Goal: Task Accomplishment & Management: Use online tool/utility

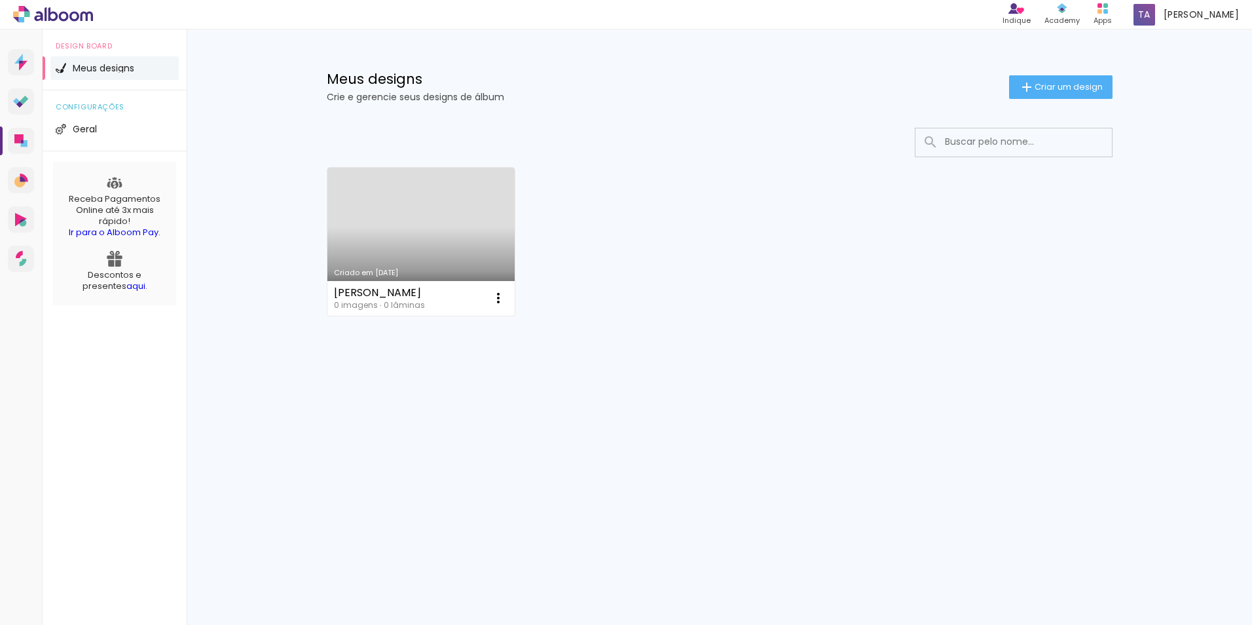
click at [466, 252] on link "Criado em [DATE]" at bounding box center [421, 242] width 188 height 148
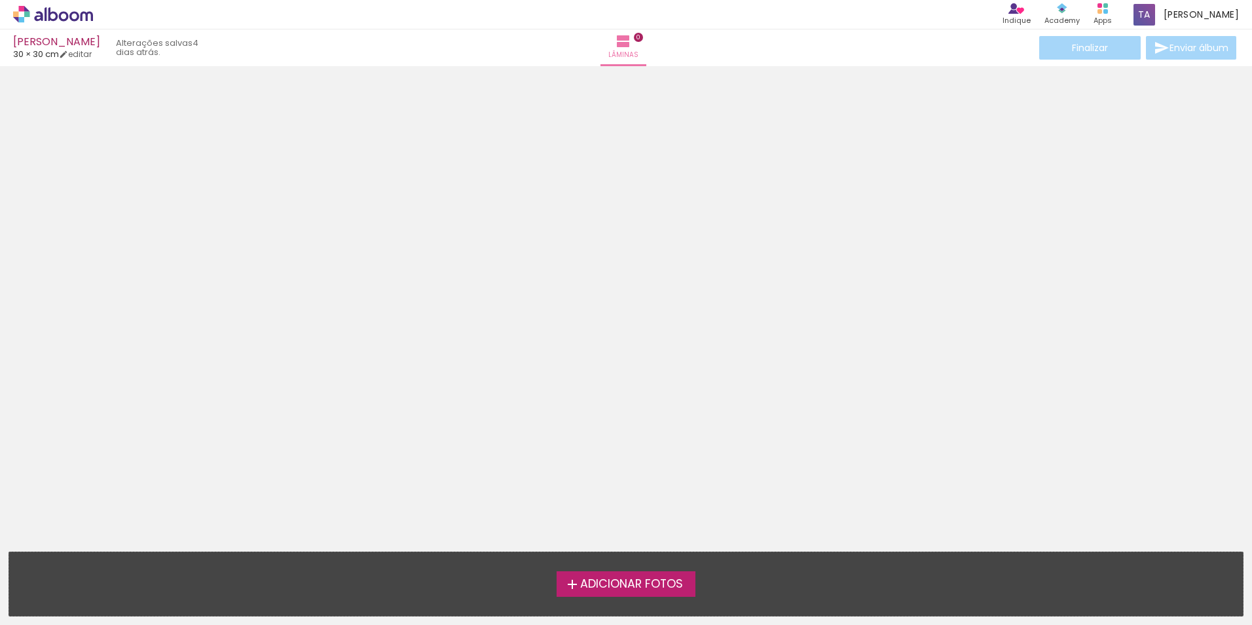
click at [644, 583] on span "Adicionar Fotos" at bounding box center [631, 584] width 103 height 12
click at [0, 0] on input "file" at bounding box center [0, 0] width 0 height 0
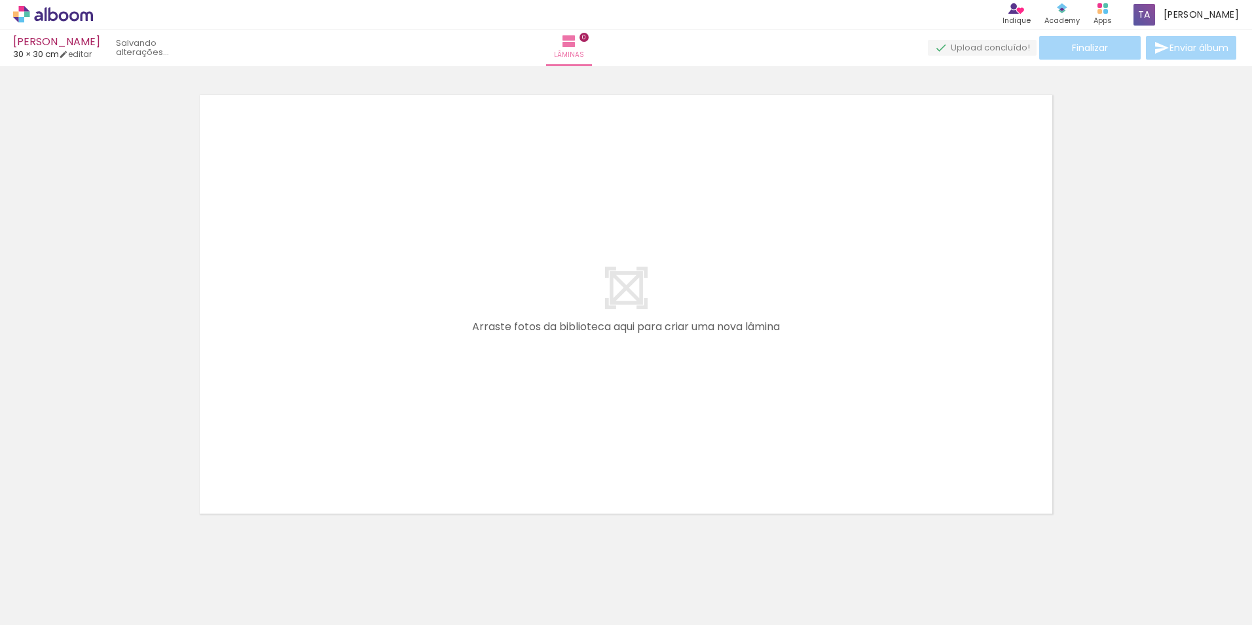
scroll to position [17, 0]
click at [46, 604] on span "Adicionar Fotos" at bounding box center [46, 607] width 39 height 14
click at [0, 0] on input "file" at bounding box center [0, 0] width 0 height 0
click at [59, 603] on span "Adicionar Fotos" at bounding box center [46, 607] width 39 height 14
click at [0, 0] on input "file" at bounding box center [0, 0] width 0 height 0
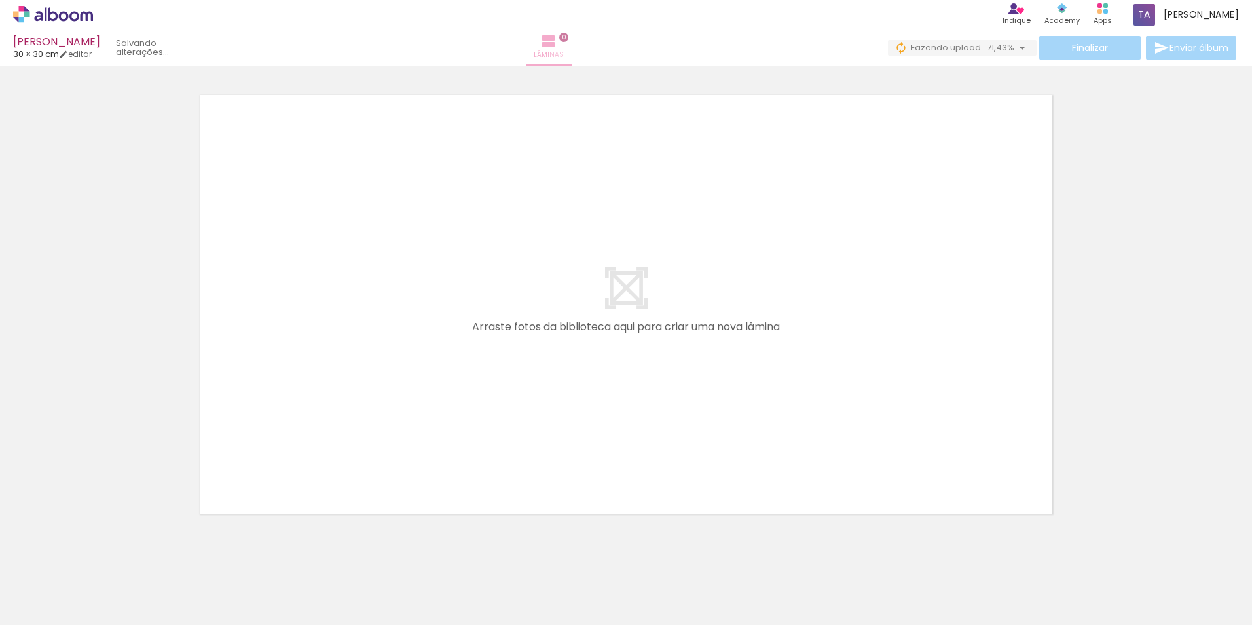
click at [564, 54] on span "Lâminas" at bounding box center [549, 55] width 30 height 12
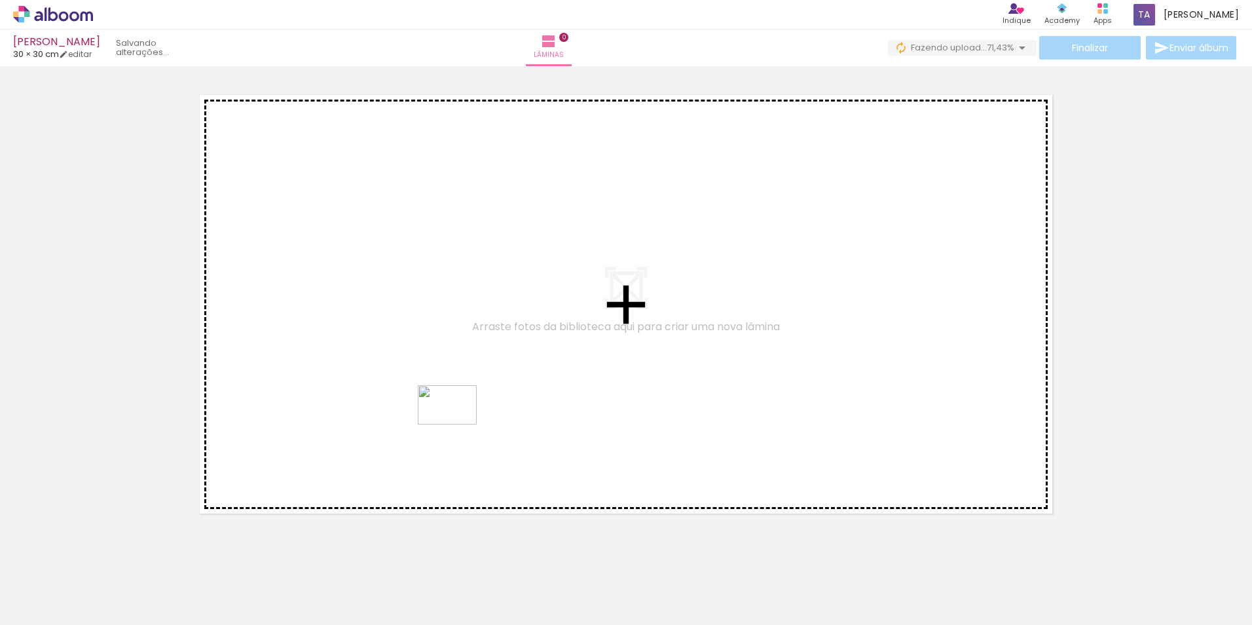
drag, startPoint x: 207, startPoint y: 588, endPoint x: 457, endPoint y: 424, distance: 298.9
click at [457, 424] on quentale-workspace at bounding box center [626, 312] width 1252 height 625
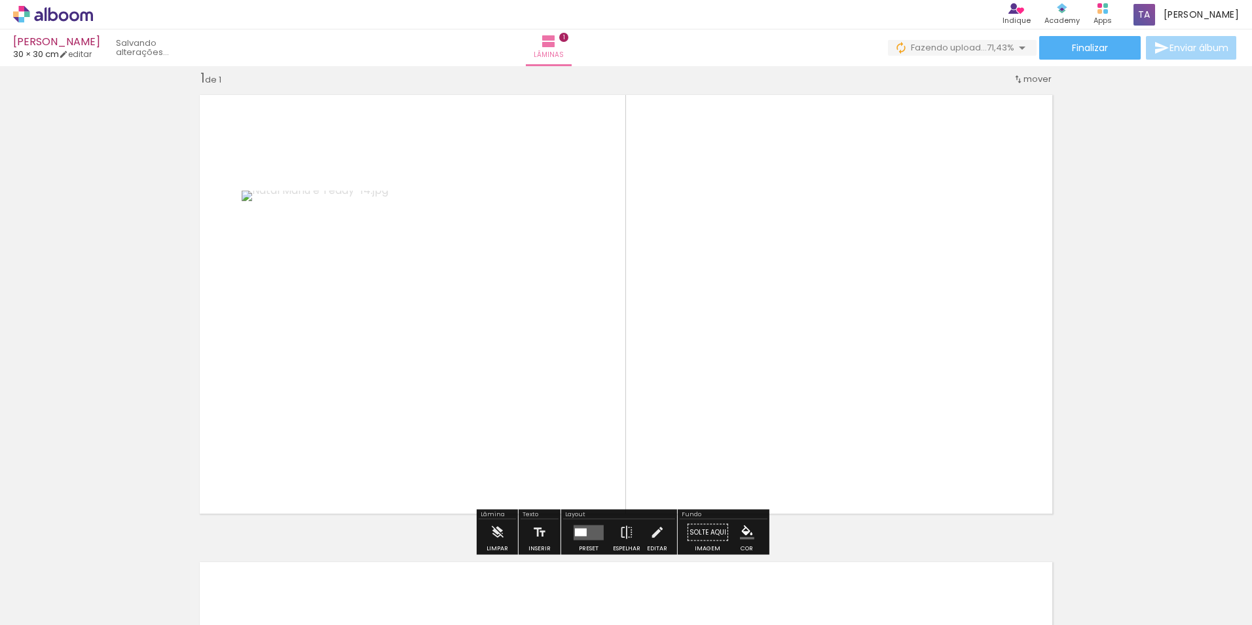
click at [579, 534] on div at bounding box center [581, 532] width 12 height 8
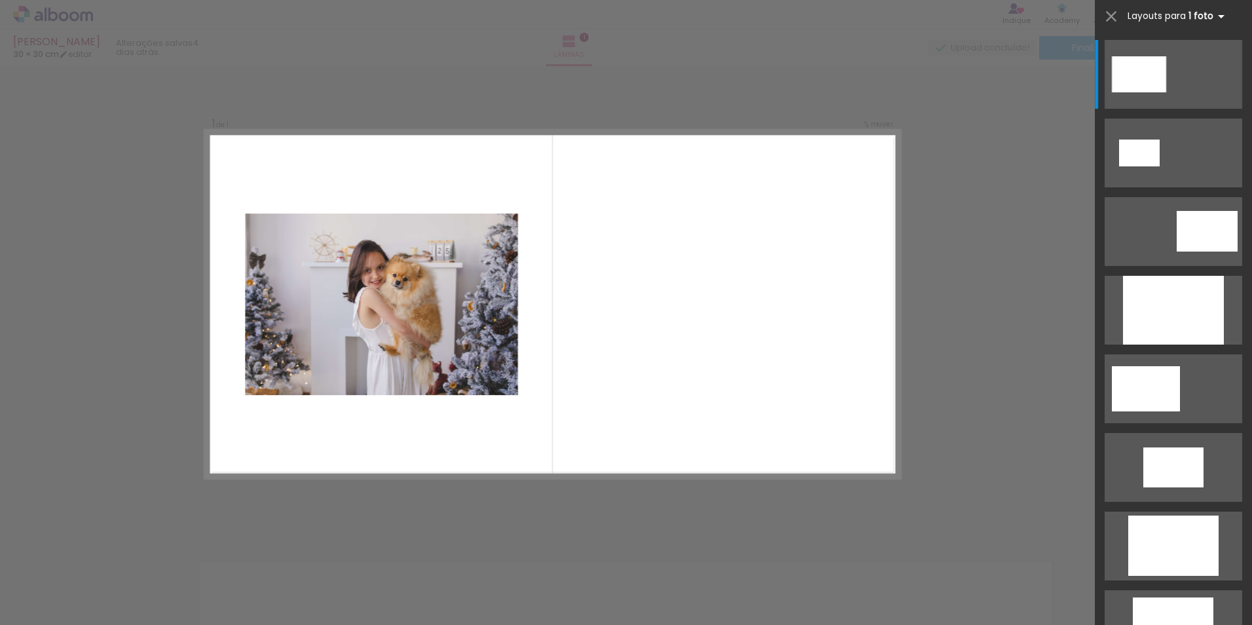
click at [1219, 14] on iron-icon at bounding box center [1221, 17] width 16 height 16
click at [1186, 16] on div "Layouts para 1 foto Procurando layouts para mais de uma foto? É só colocar mais…" at bounding box center [1178, 17] width 101 height 16
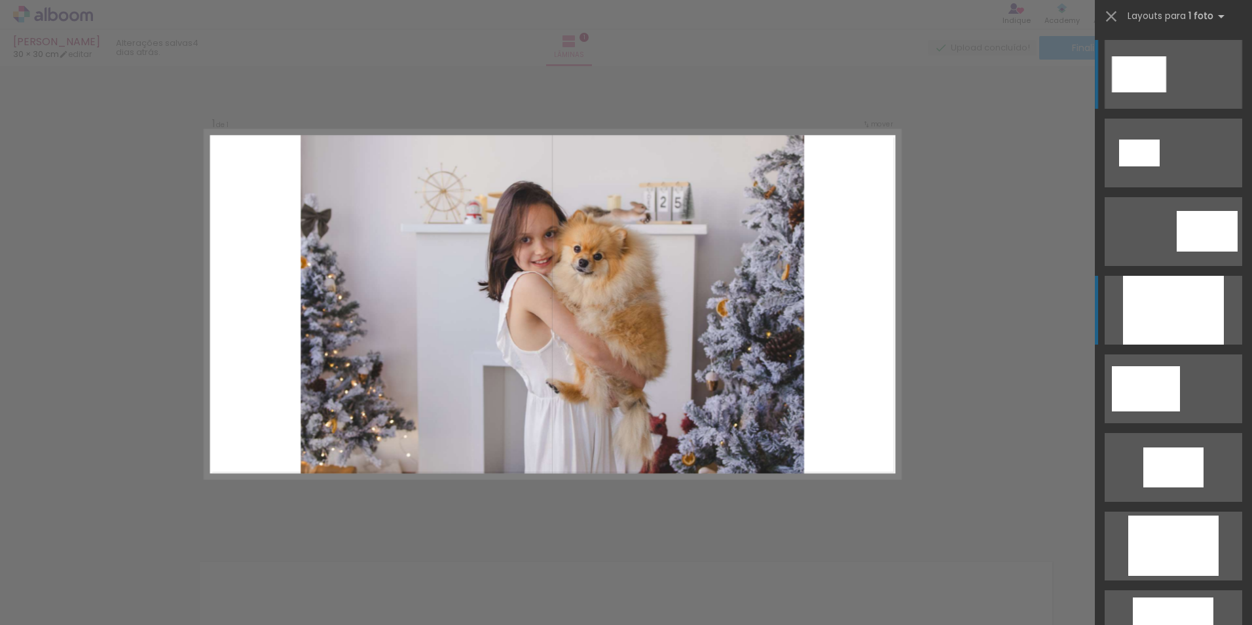
click at [1184, 310] on div at bounding box center [1173, 310] width 101 height 69
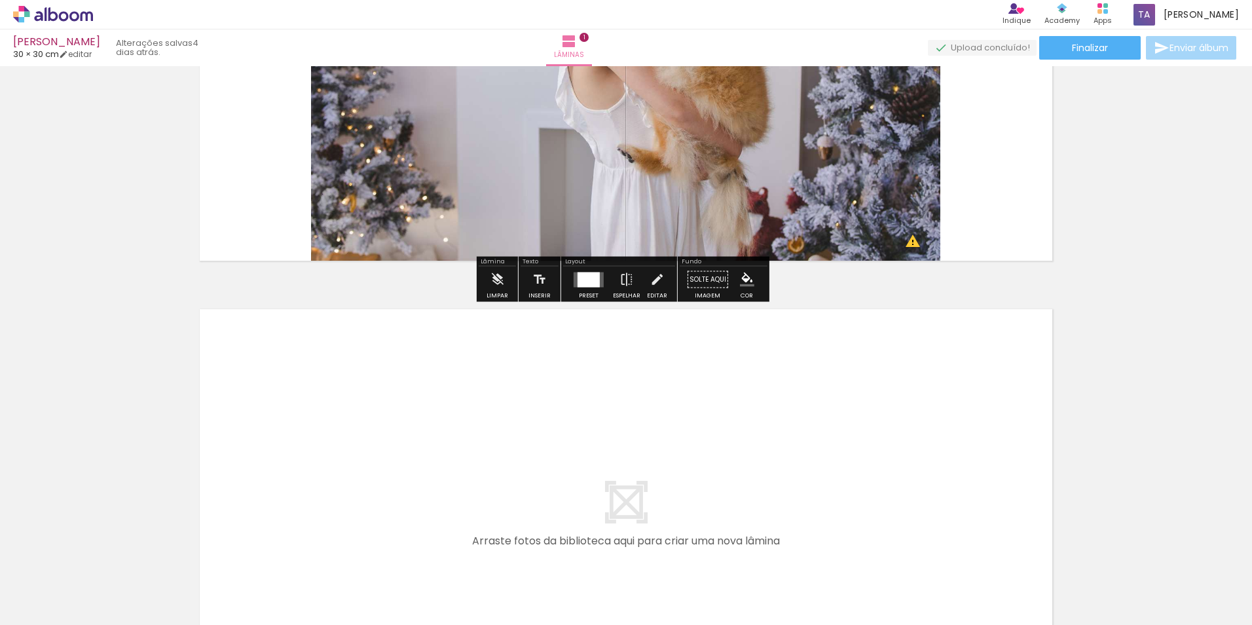
scroll to position [279, 0]
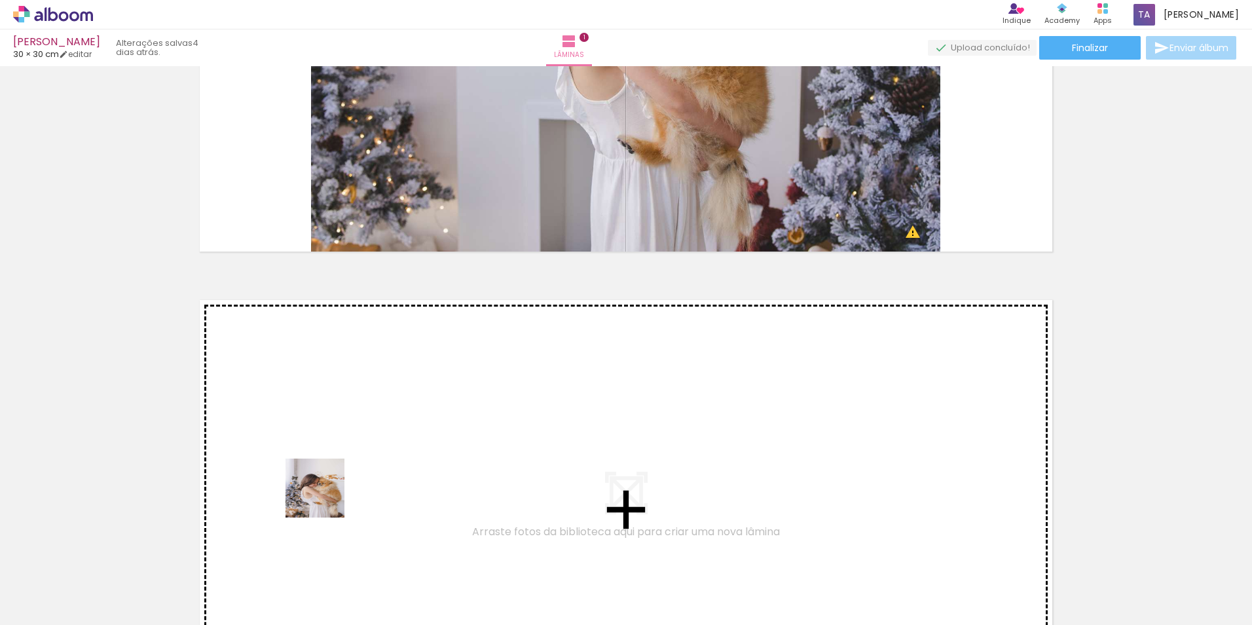
drag, startPoint x: 285, startPoint y: 597, endPoint x: 325, endPoint y: 497, distance: 108.1
click at [325, 497] on quentale-workspace at bounding box center [626, 312] width 1252 height 625
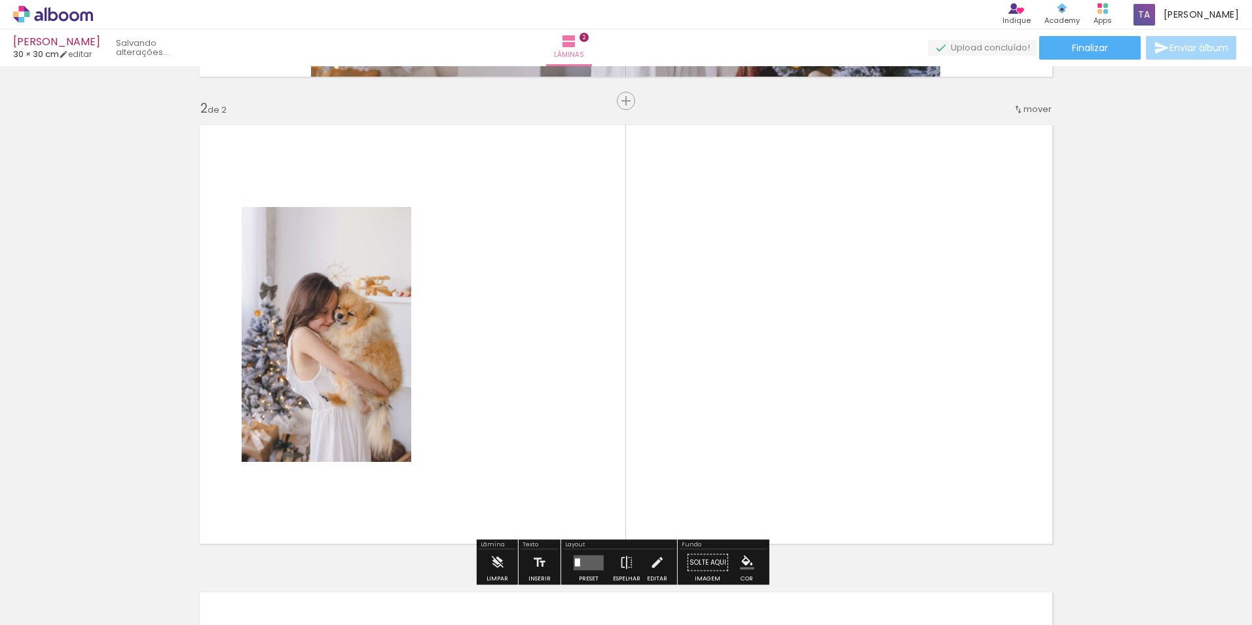
scroll to position [484, 0]
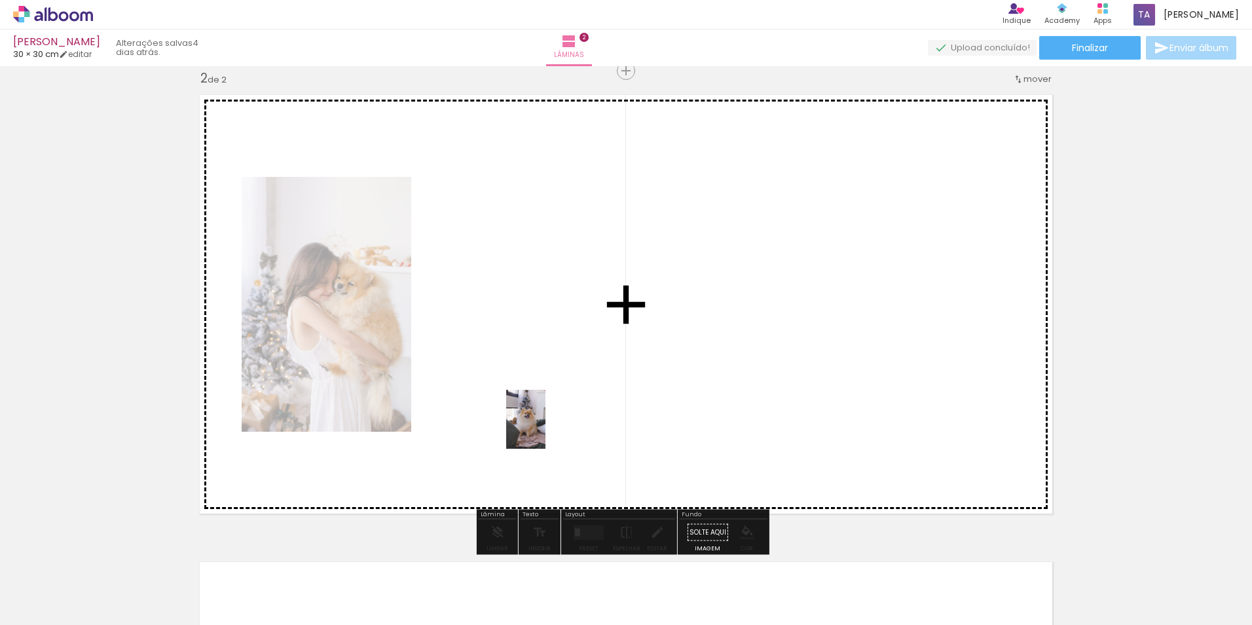
drag, startPoint x: 579, startPoint y: 598, endPoint x: 545, endPoint y: 429, distance: 172.2
click at [545, 429] on quentale-workspace at bounding box center [626, 312] width 1252 height 625
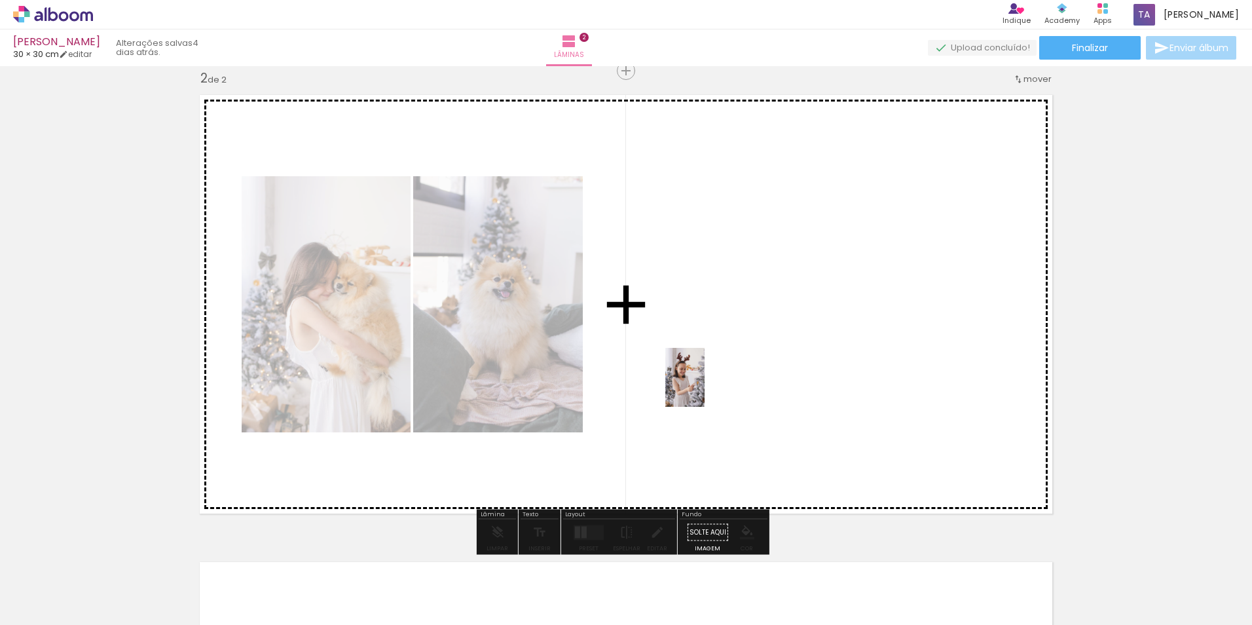
drag, startPoint x: 130, startPoint y: 601, endPoint x: 712, endPoint y: 383, distance: 622.2
click at [712, 383] on quentale-workspace at bounding box center [626, 312] width 1252 height 625
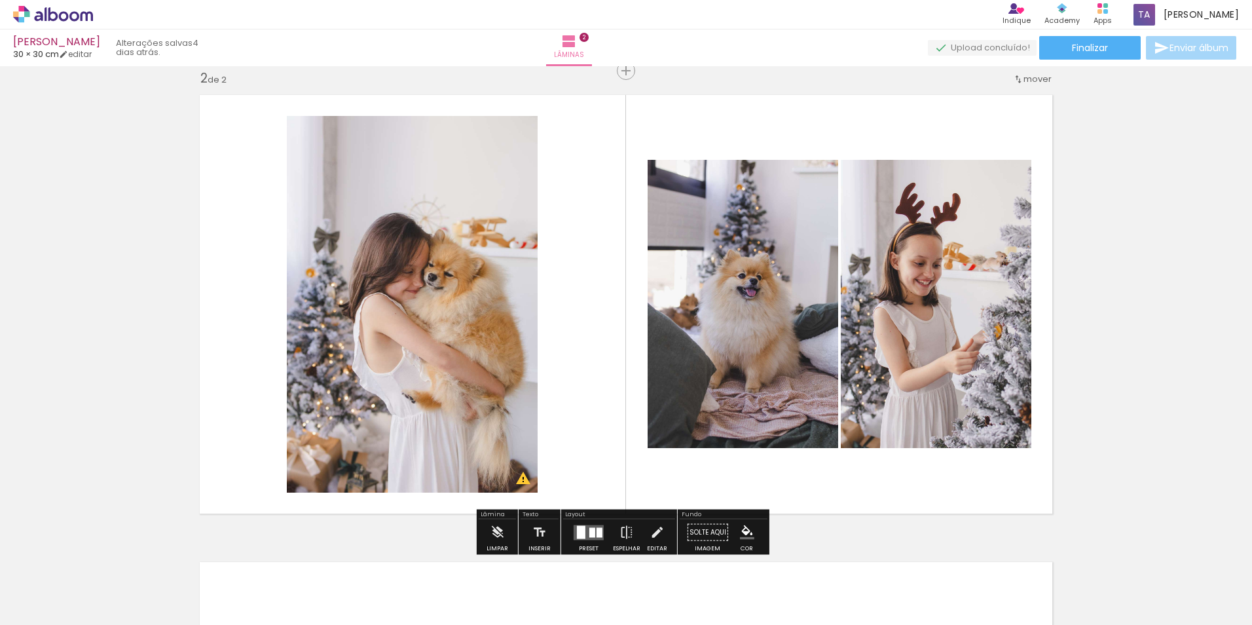
click at [1115, 384] on div "Inserir lâmina 1 de 2 Inserir lâmina 2 de 2 O Designbox precisará aumentar a su…" at bounding box center [626, 287] width 1252 height 1401
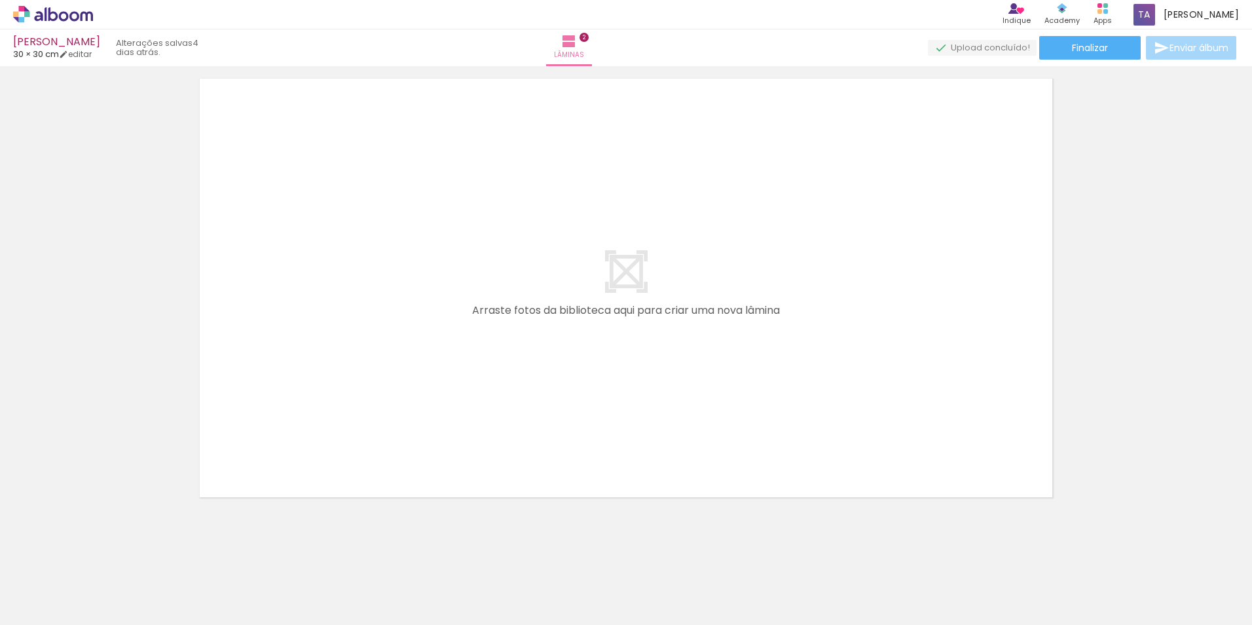
scroll to position [975, 0]
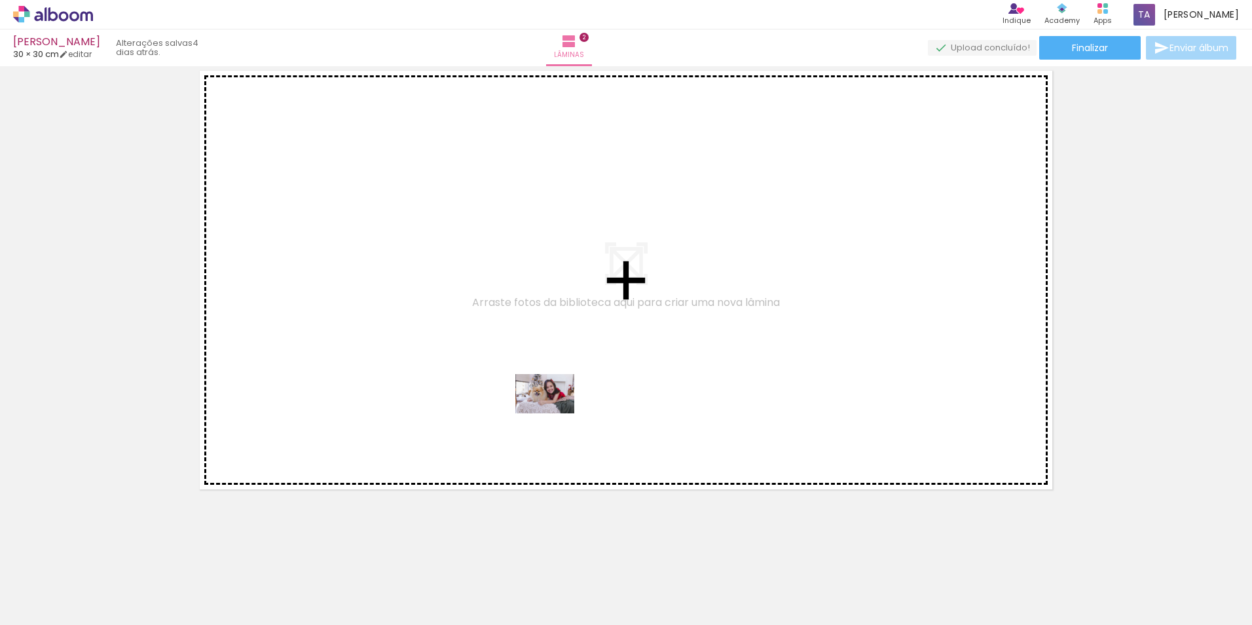
drag, startPoint x: 429, startPoint y: 586, endPoint x: 555, endPoint y: 413, distance: 213.7
click at [555, 413] on quentale-workspace at bounding box center [626, 312] width 1252 height 625
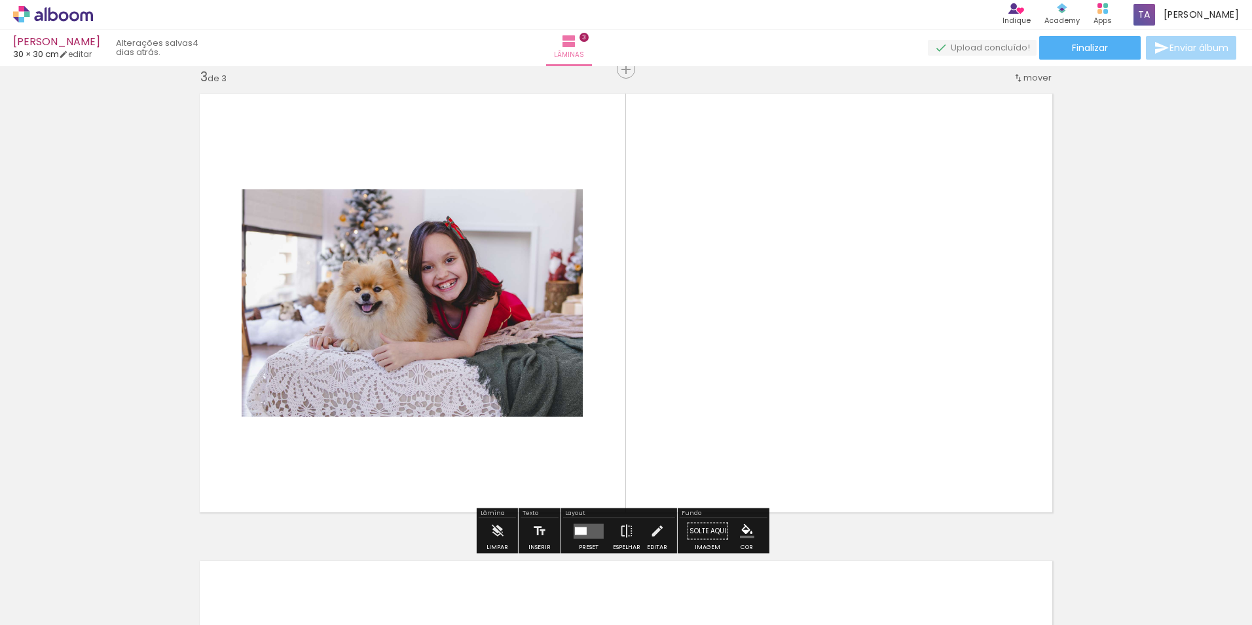
scroll to position [951, 0]
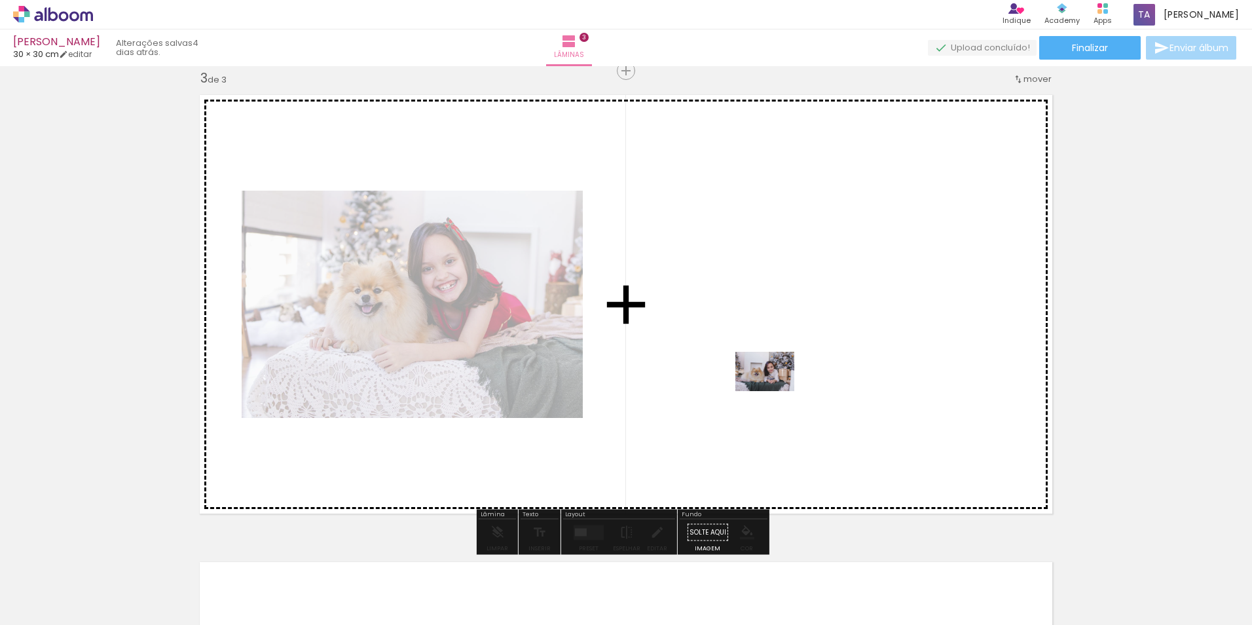
drag, startPoint x: 505, startPoint y: 591, endPoint x: 778, endPoint y: 387, distance: 341.0
click at [778, 387] on quentale-workspace at bounding box center [626, 312] width 1252 height 625
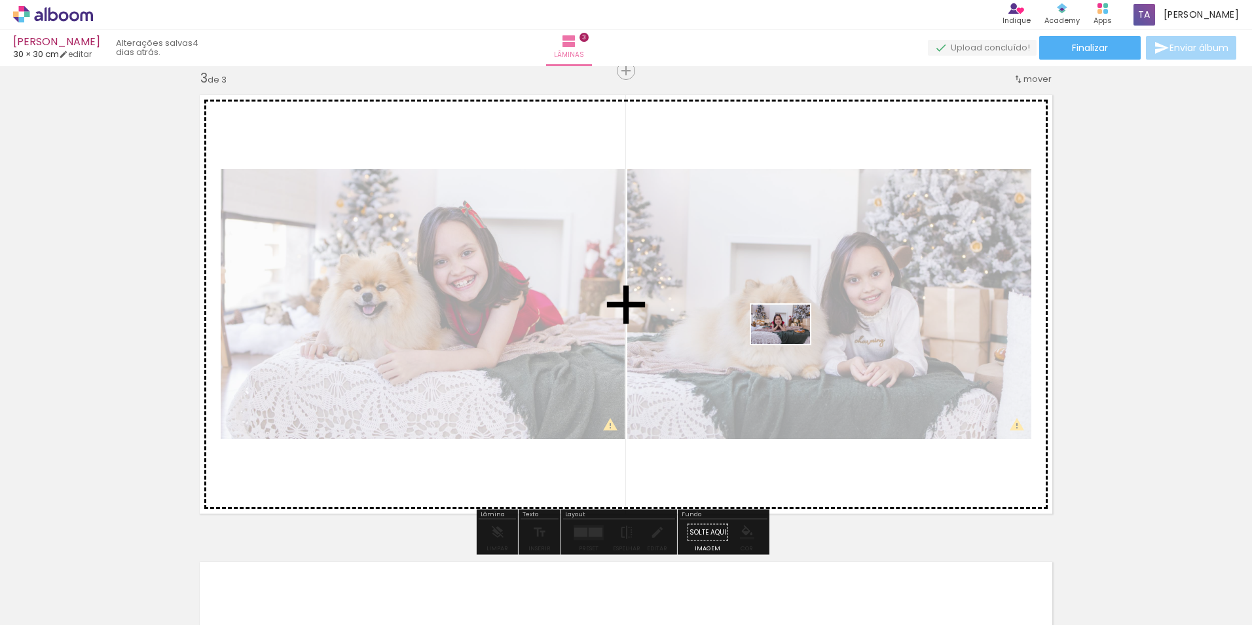
drag, startPoint x: 365, startPoint y: 580, endPoint x: 790, endPoint y: 344, distance: 486.8
click at [790, 344] on quentale-workspace at bounding box center [626, 312] width 1252 height 625
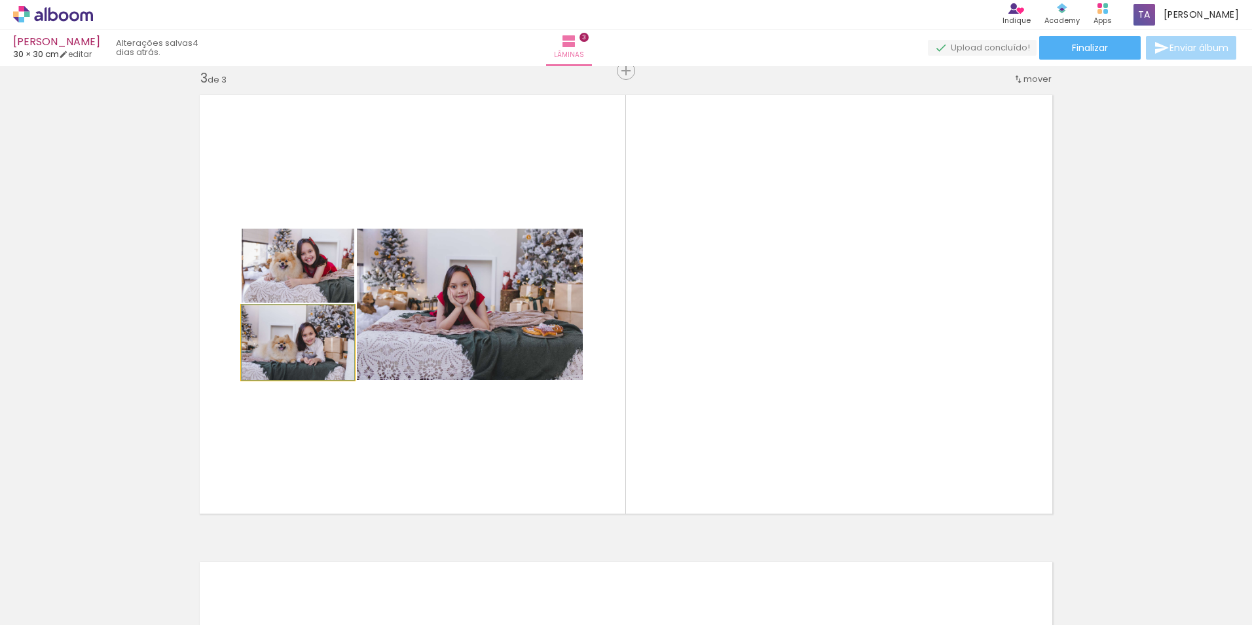
click at [312, 343] on quentale-photo at bounding box center [298, 342] width 113 height 75
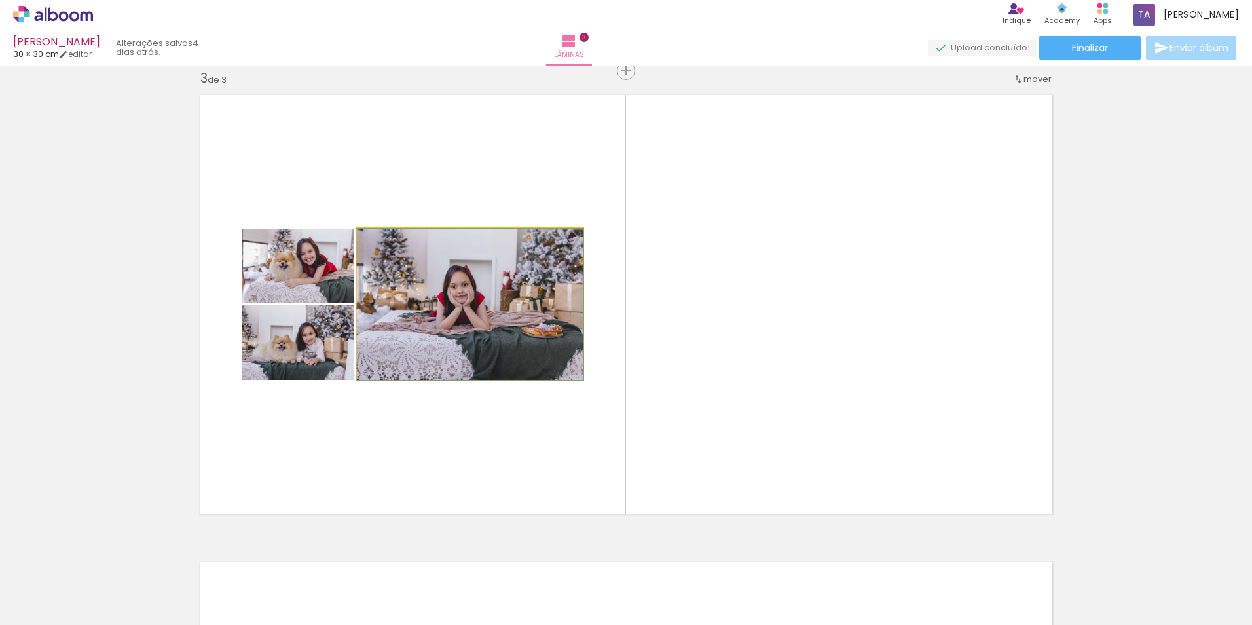
click at [423, 335] on quentale-photo at bounding box center [470, 304] width 226 height 151
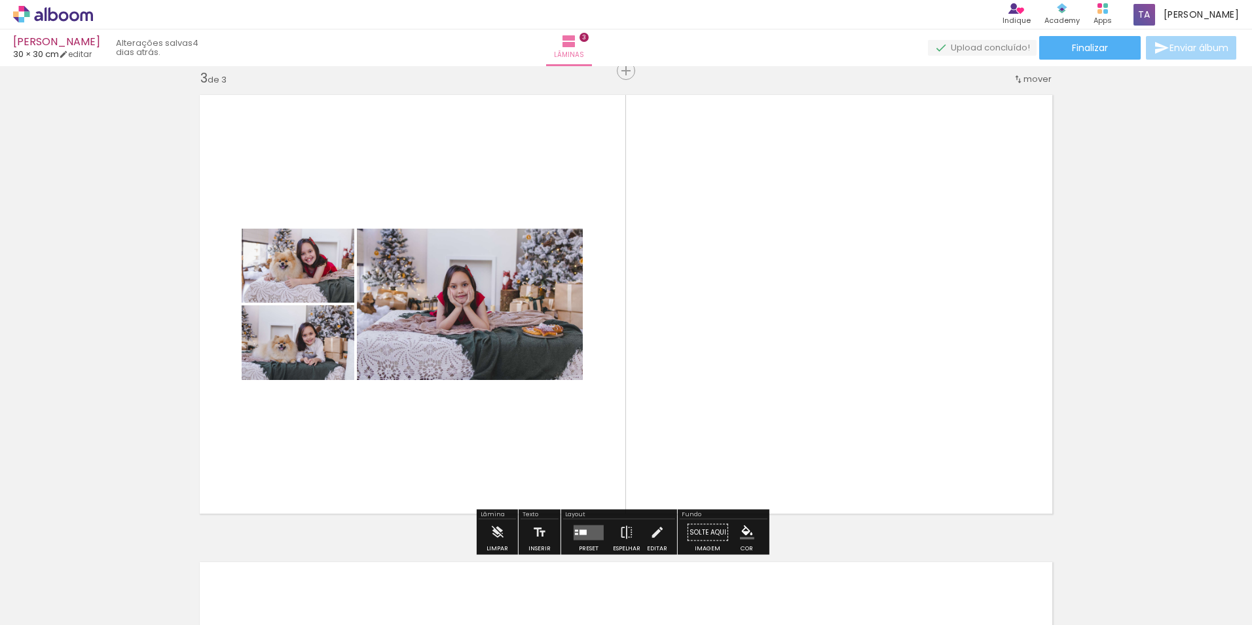
click at [587, 535] on quentale-layouter at bounding box center [589, 531] width 30 height 15
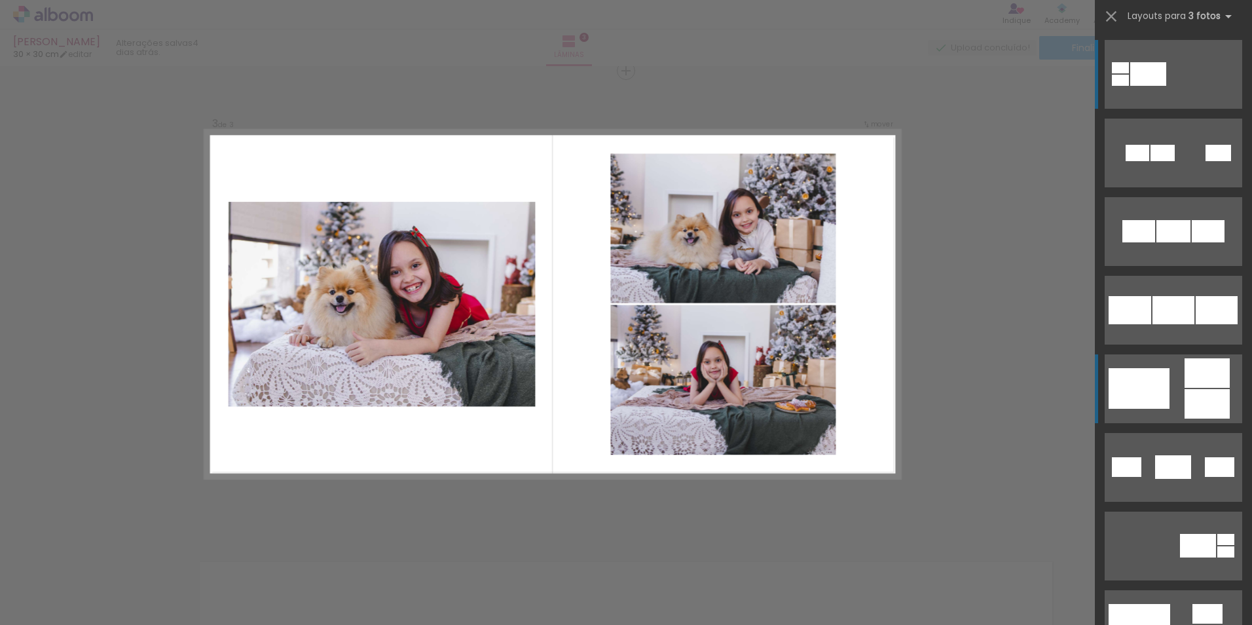
click at [1157, 403] on div at bounding box center [1139, 388] width 61 height 41
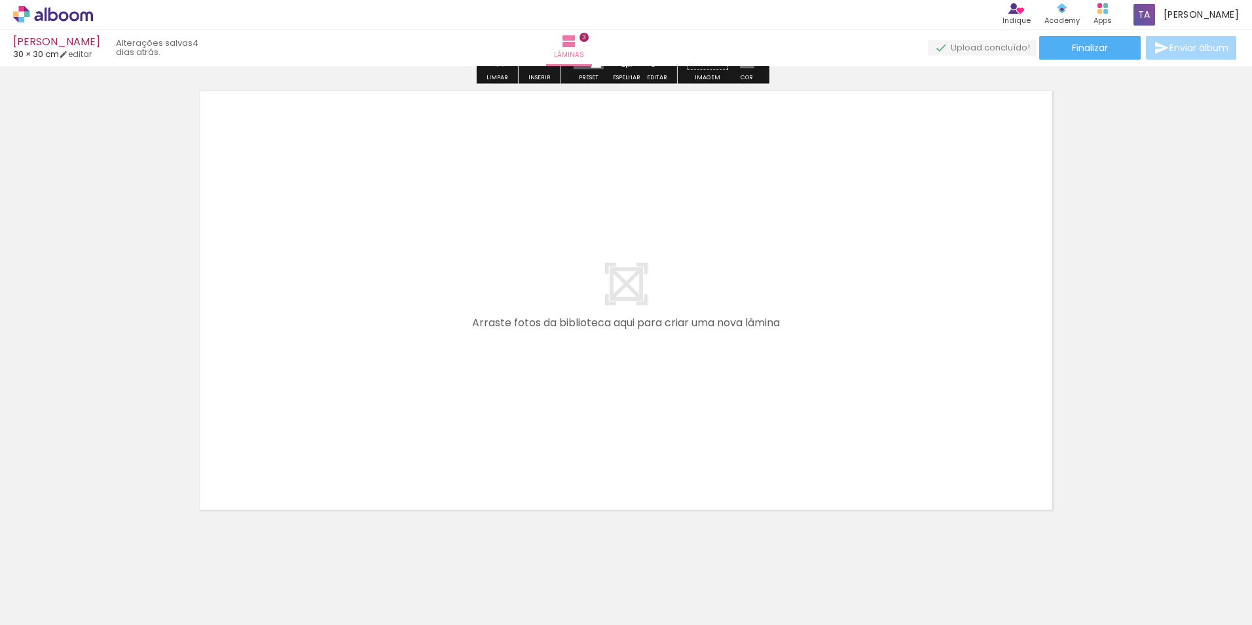
scroll to position [1442, 0]
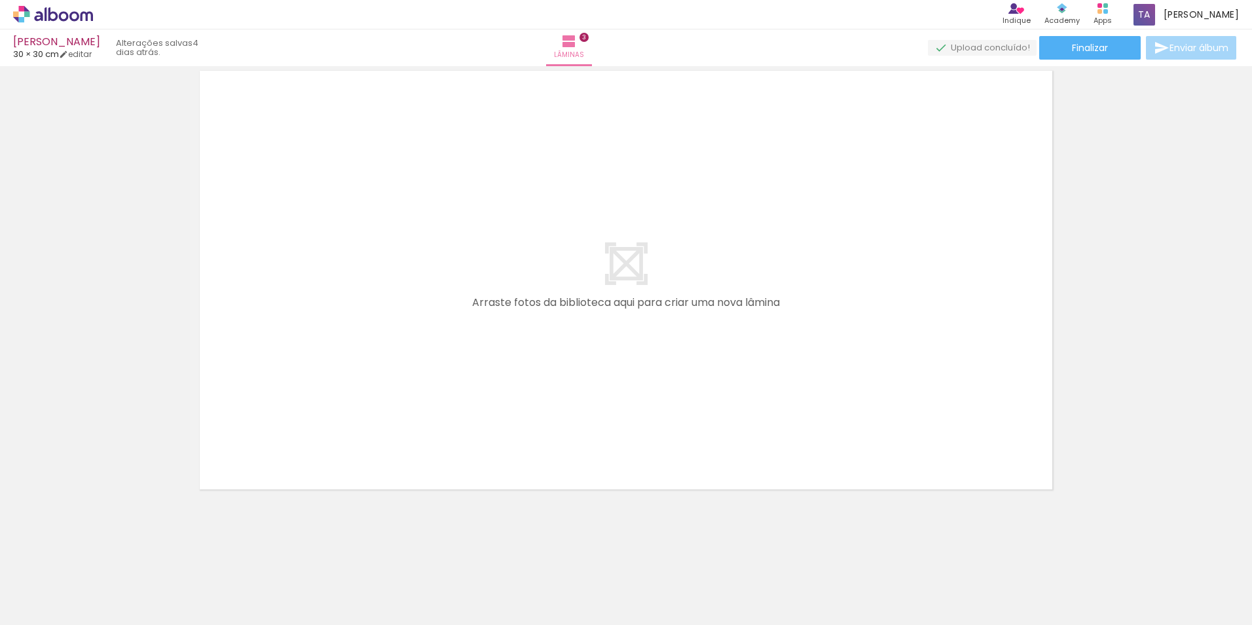
click at [43, 608] on span "Adicionar Fotos" at bounding box center [46, 607] width 39 height 14
click at [0, 0] on input "file" at bounding box center [0, 0] width 0 height 0
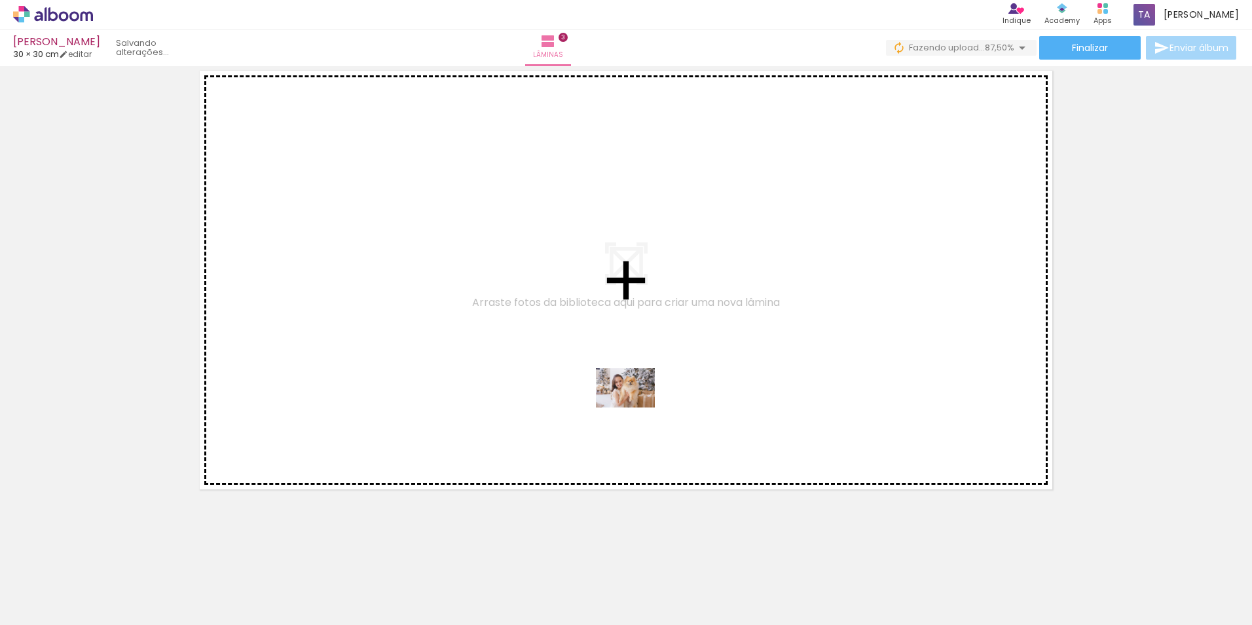
drag, startPoint x: 650, startPoint y: 591, endPoint x: 635, endPoint y: 407, distance: 185.2
click at [635, 407] on quentale-workspace at bounding box center [626, 312] width 1252 height 625
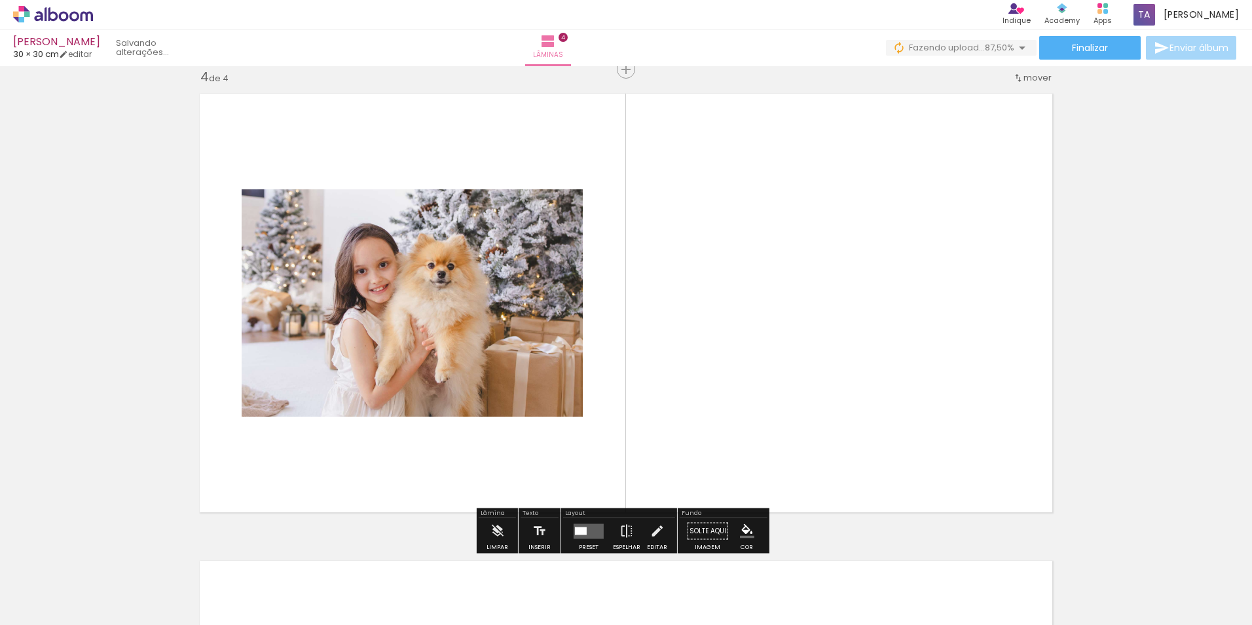
scroll to position [1418, 0]
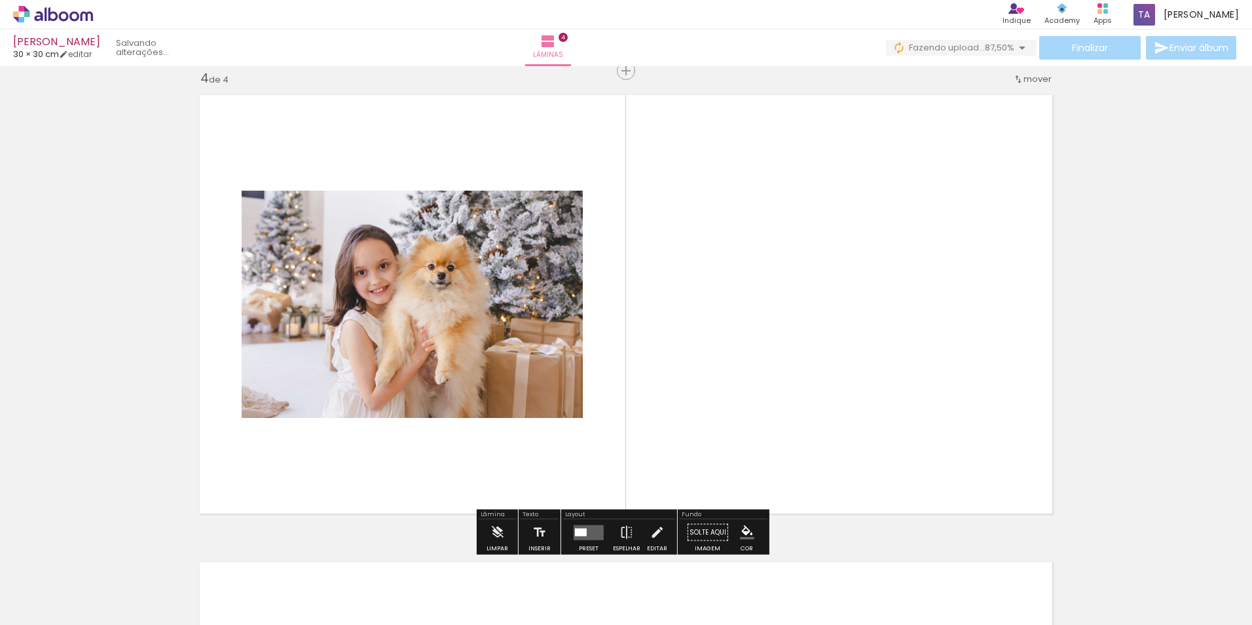
click at [39, 607] on span "Adicionar Fotos" at bounding box center [46, 607] width 39 height 14
click at [0, 0] on input "file" at bounding box center [0, 0] width 0 height 0
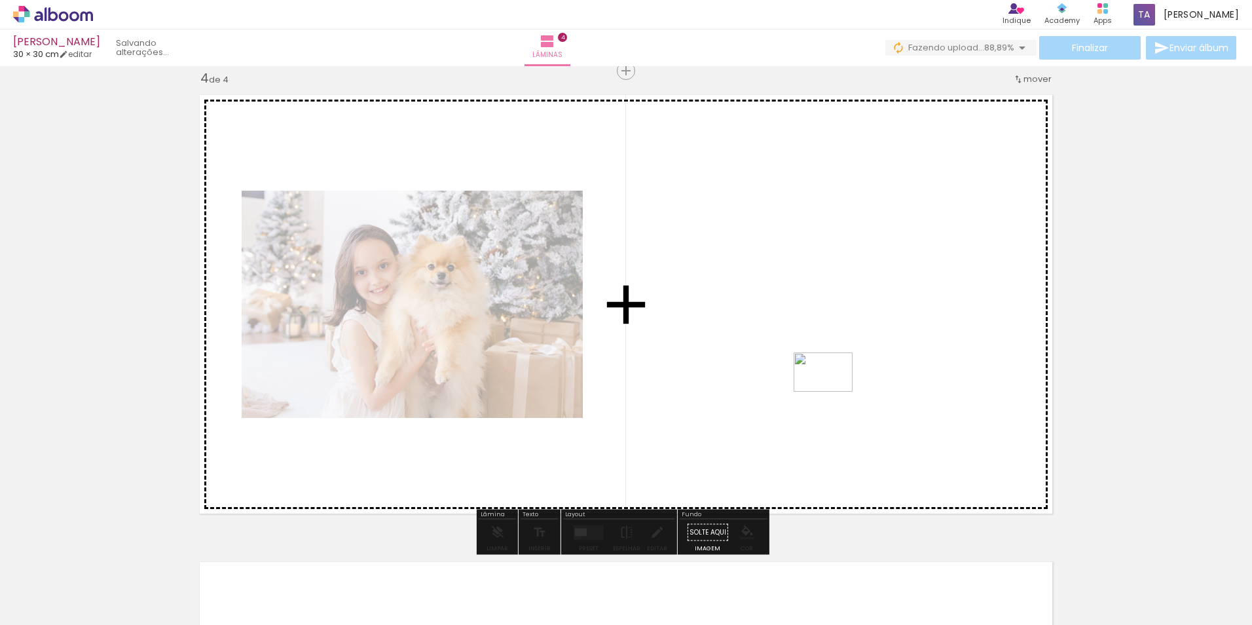
drag, startPoint x: 724, startPoint y: 593, endPoint x: 834, endPoint y: 388, distance: 232.6
click at [834, 388] on quentale-workspace at bounding box center [626, 312] width 1252 height 625
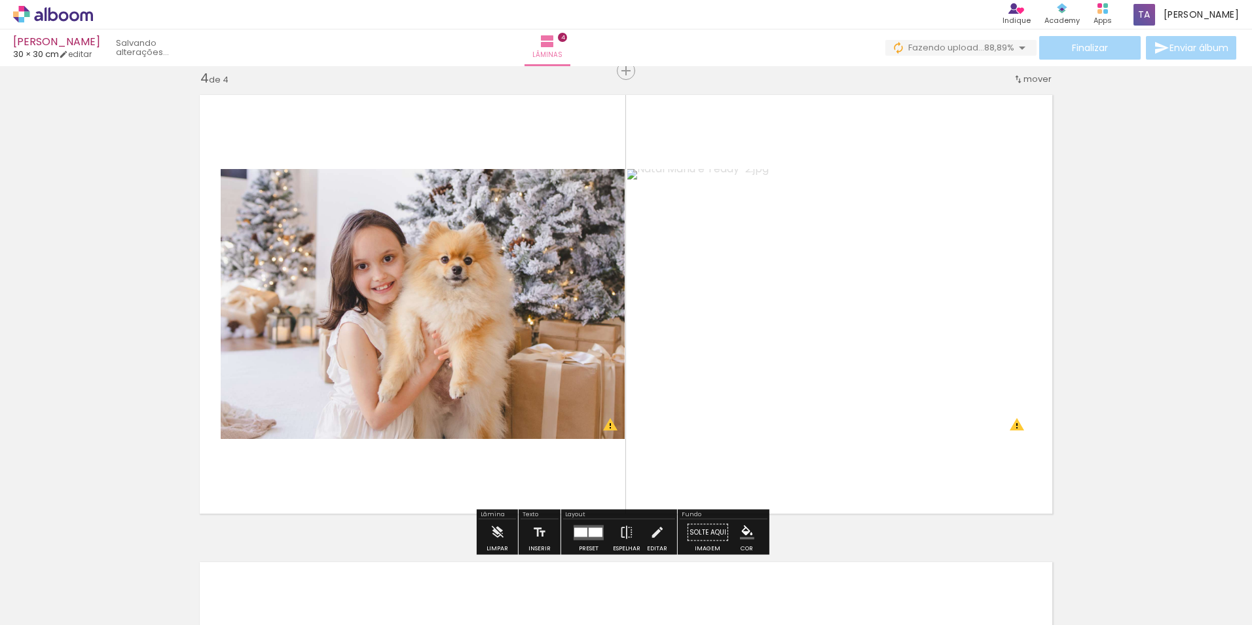
click at [589, 530] on div at bounding box center [596, 531] width 14 height 9
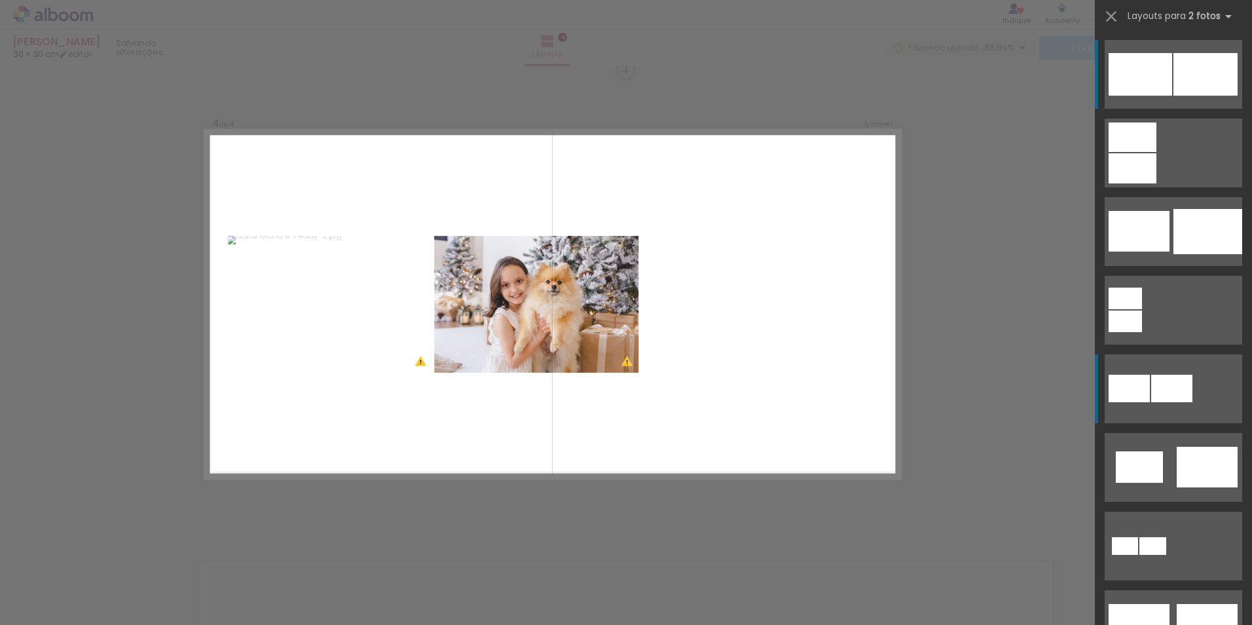
click at [1155, 395] on div at bounding box center [1171, 389] width 41 height 28
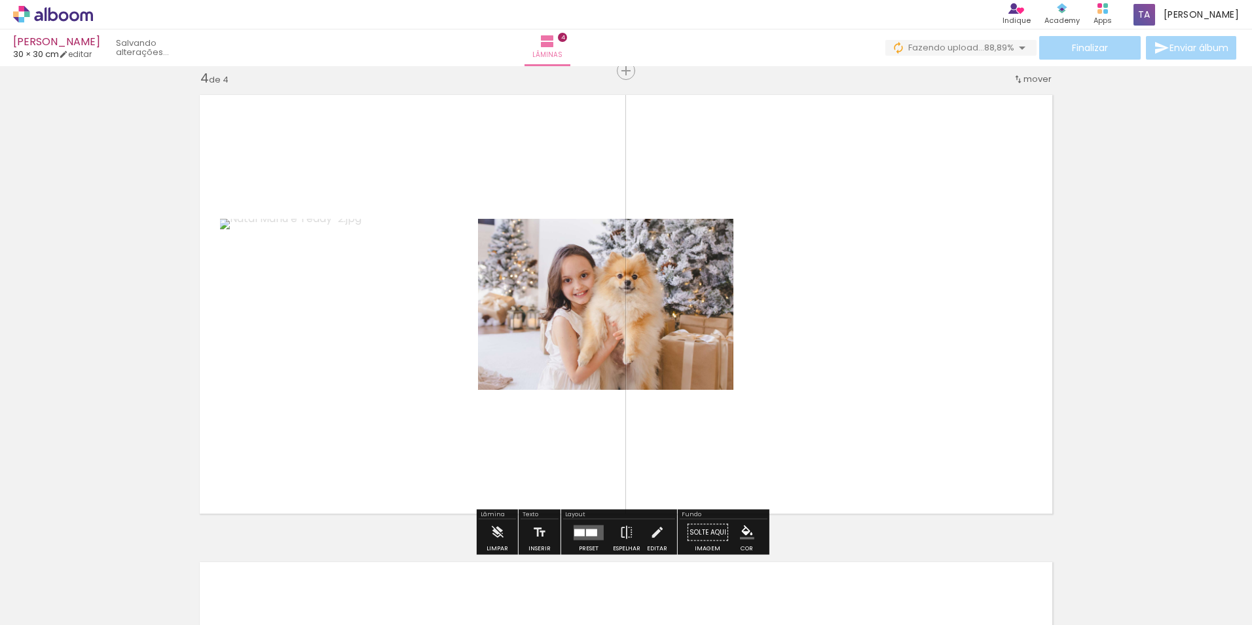
click at [587, 535] on div at bounding box center [591, 531] width 11 height 7
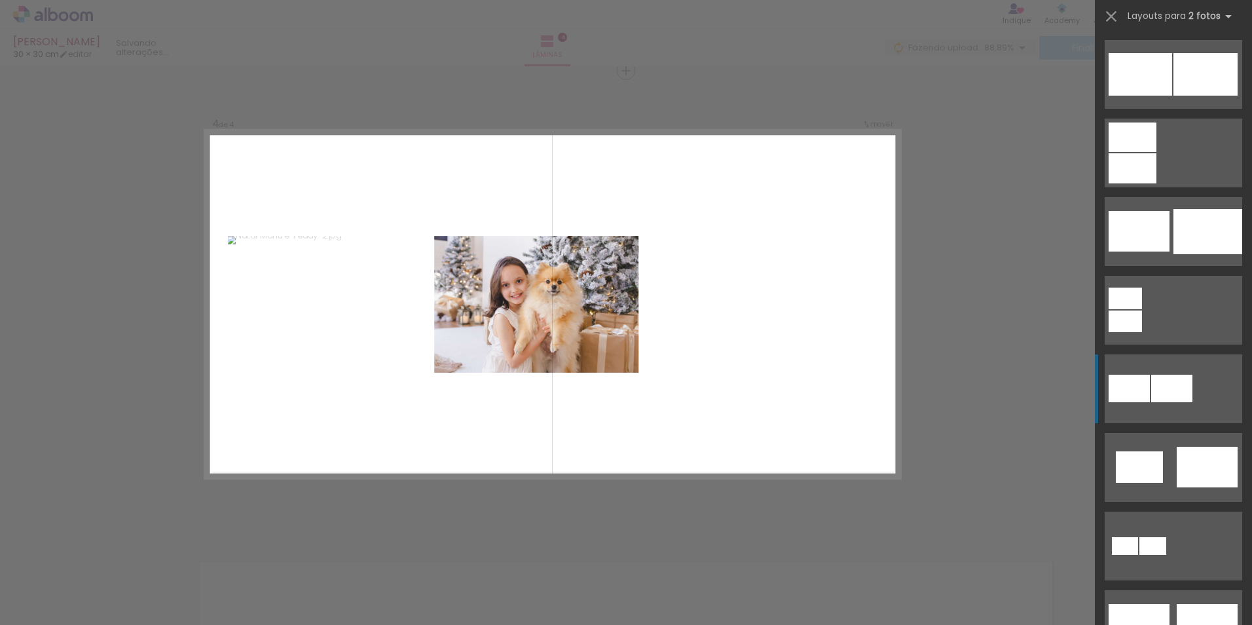
scroll to position [314, 0]
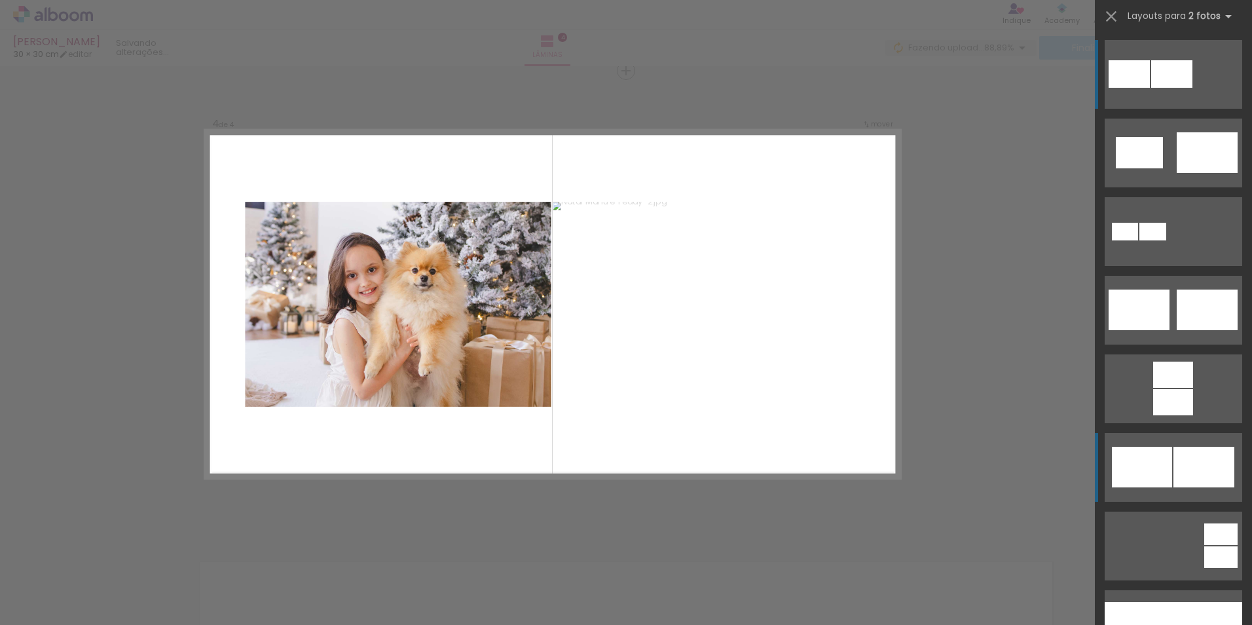
click at [1185, 480] on div at bounding box center [1203, 467] width 61 height 41
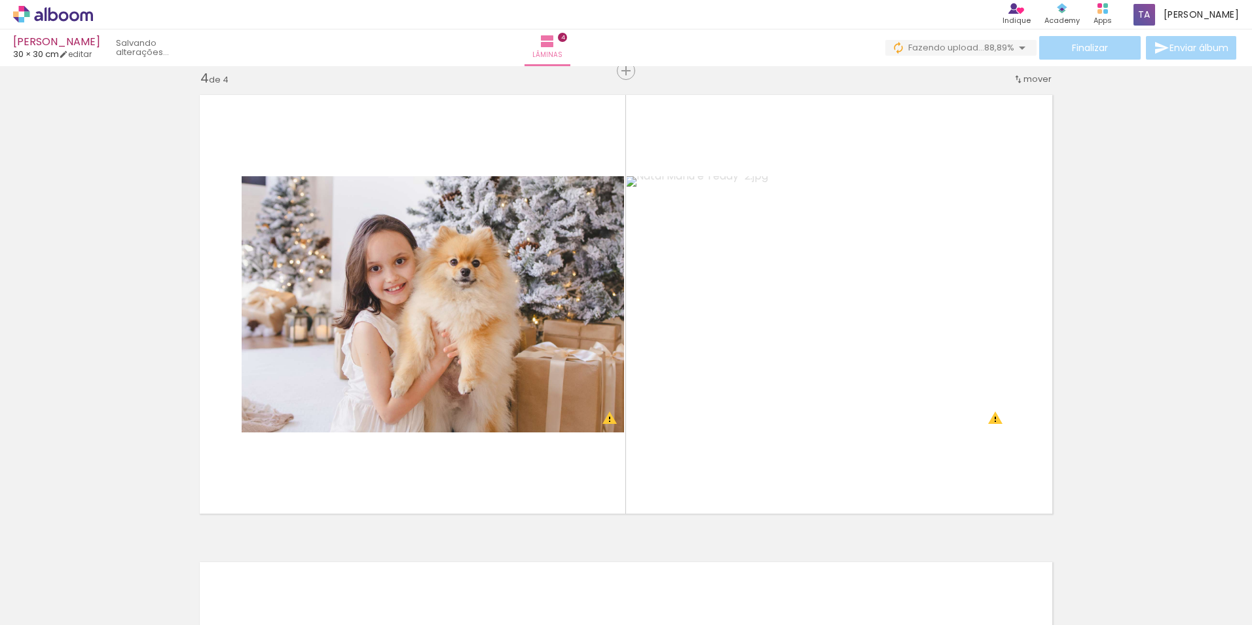
click at [27, 602] on iron-icon at bounding box center [19, 607] width 16 height 16
click at [0, 0] on input "file" at bounding box center [0, 0] width 0 height 0
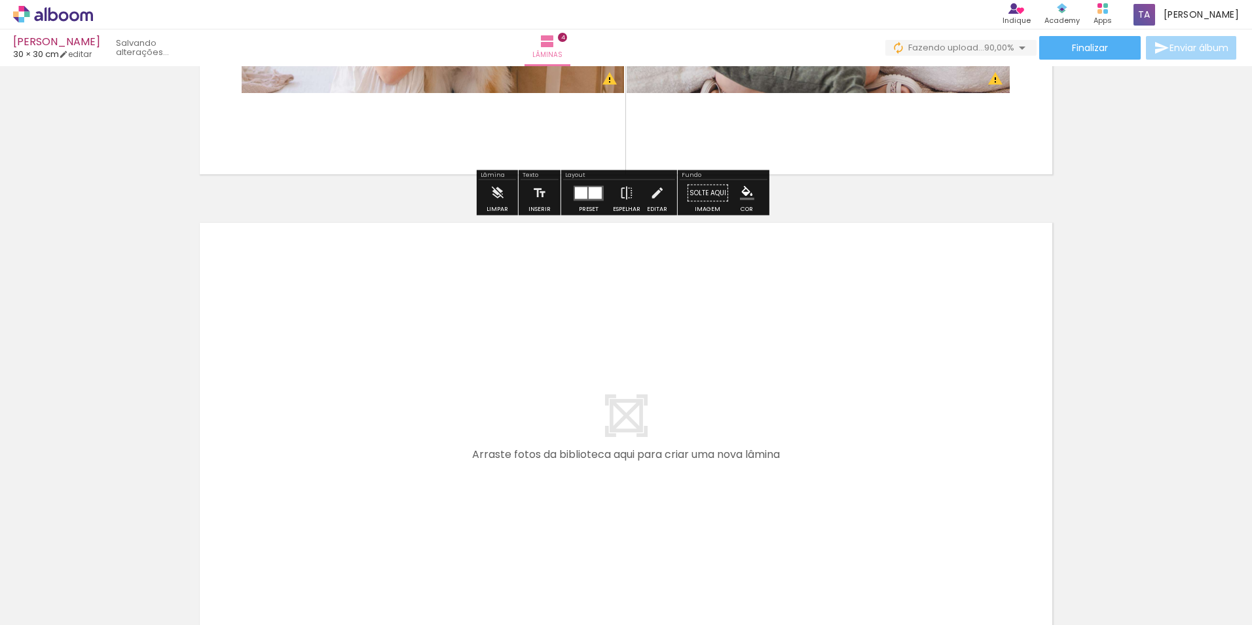
scroll to position [1876, 0]
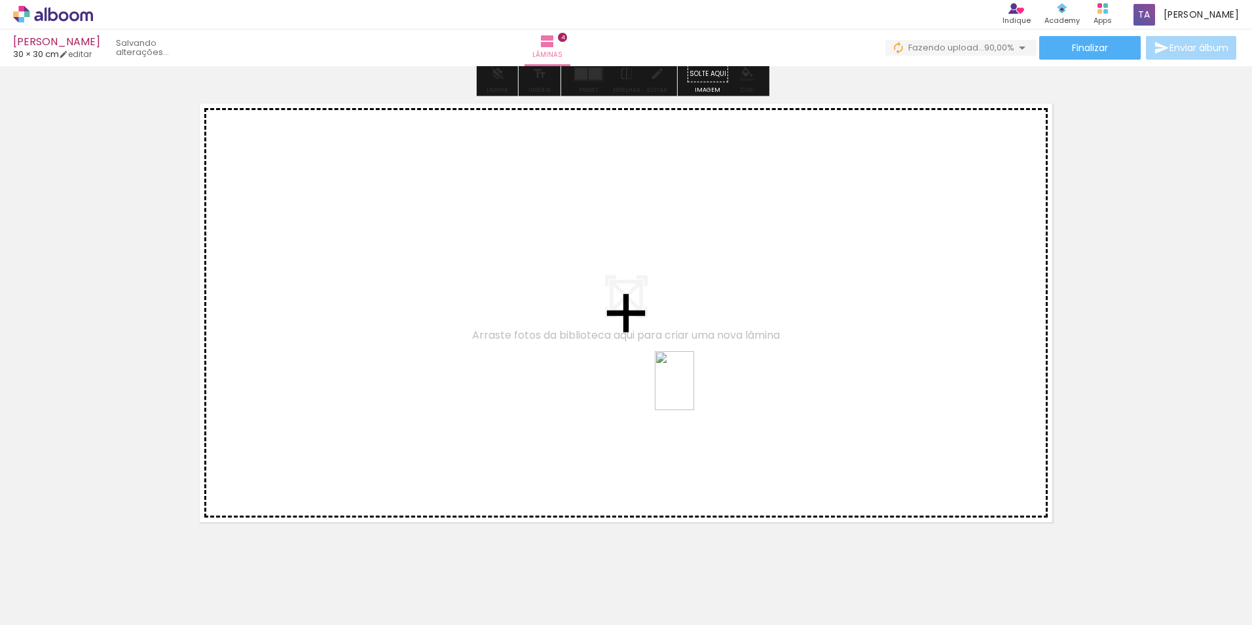
drag, startPoint x: 800, startPoint y: 599, endPoint x: 694, endPoint y: 390, distance: 234.3
click at [694, 390] on quentale-workspace at bounding box center [626, 312] width 1252 height 625
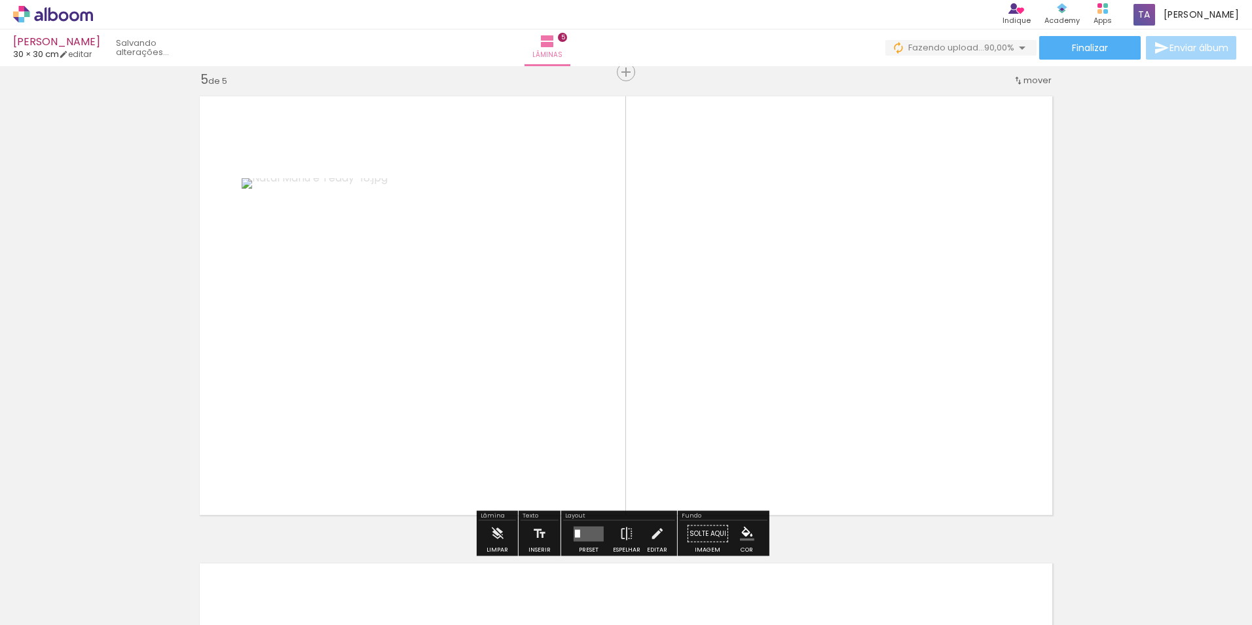
scroll to position [1884, 0]
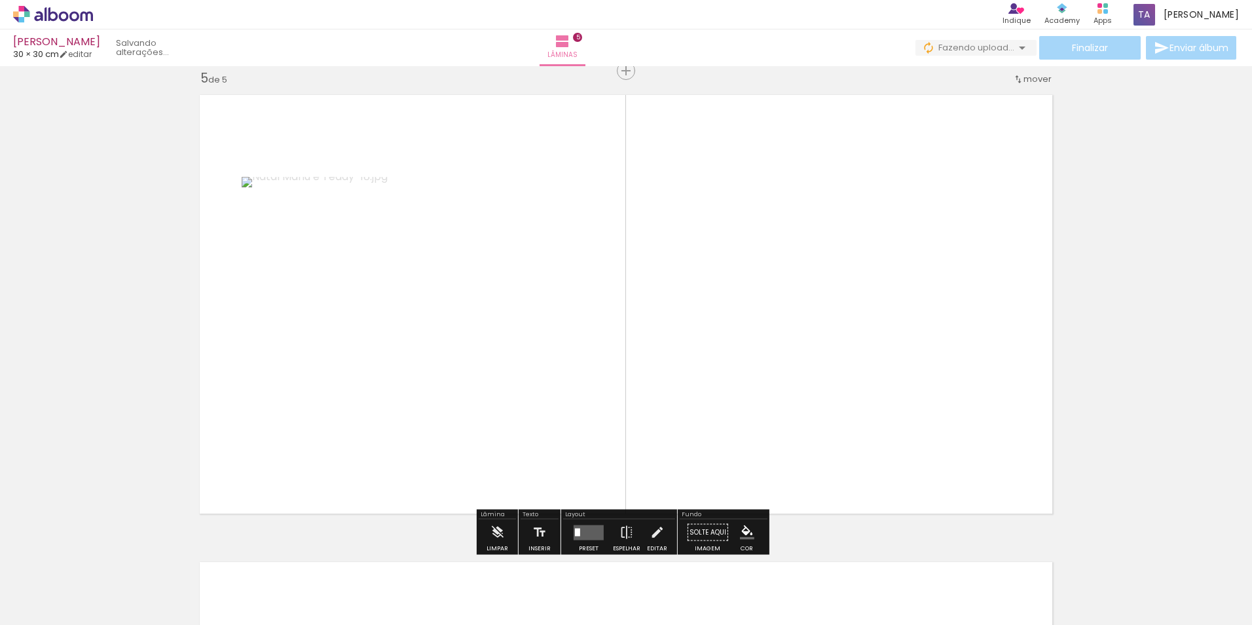
click at [589, 532] on quentale-layouter at bounding box center [589, 531] width 30 height 15
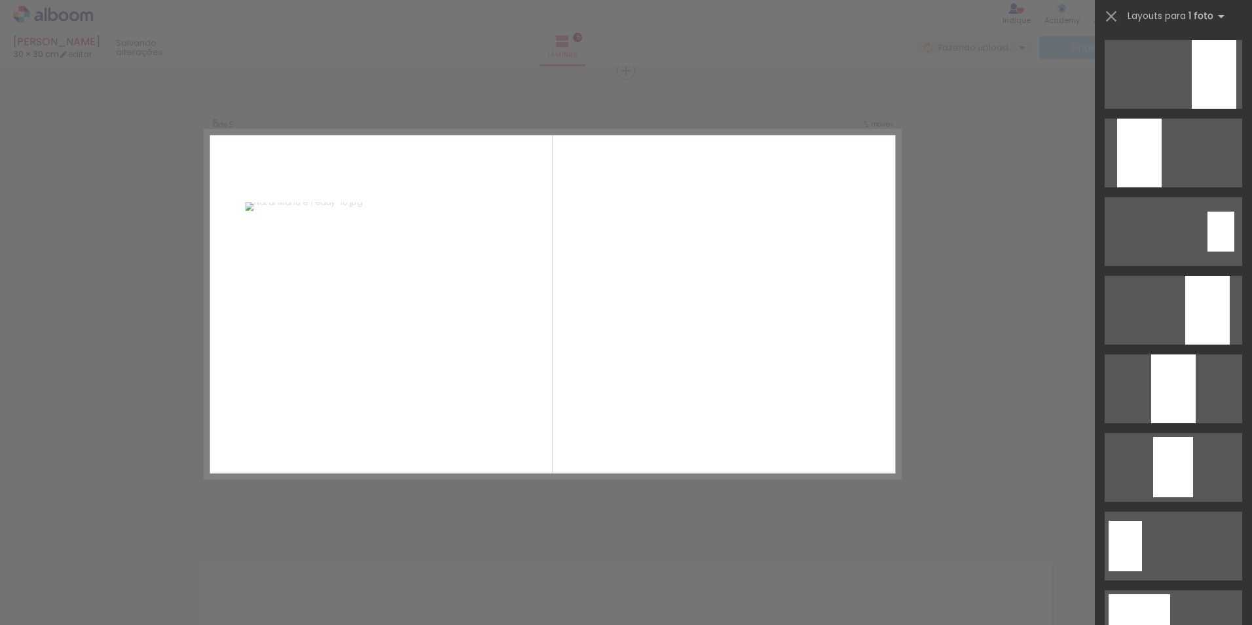
scroll to position [0, 0]
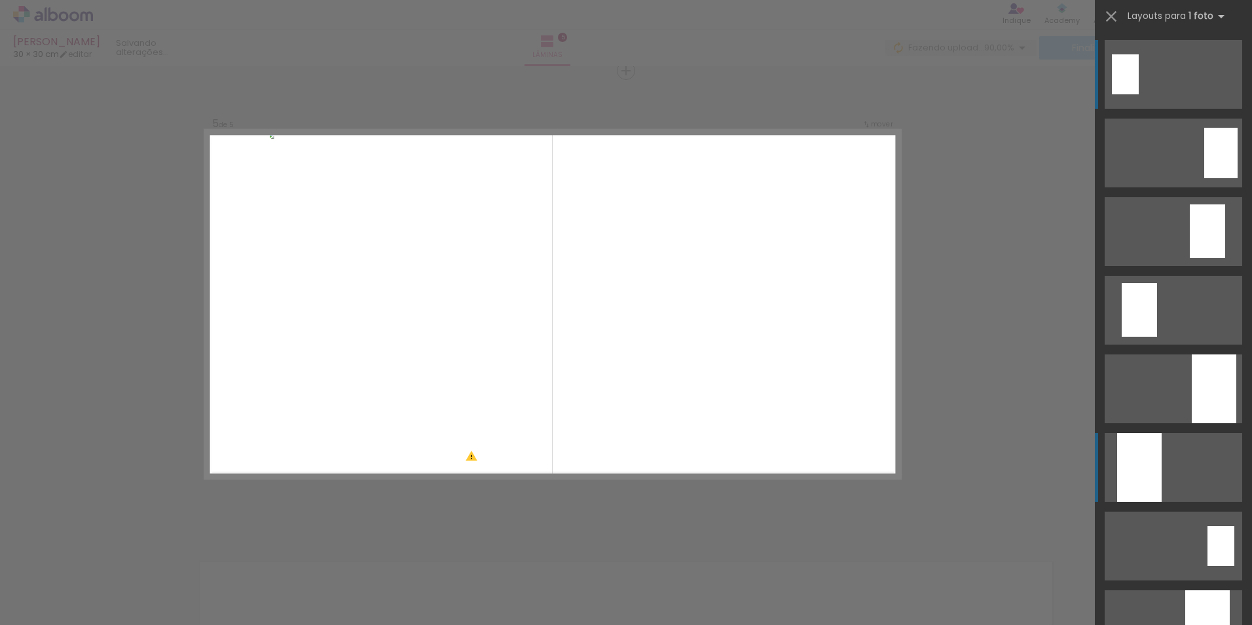
click at [1141, 464] on div at bounding box center [1139, 467] width 45 height 69
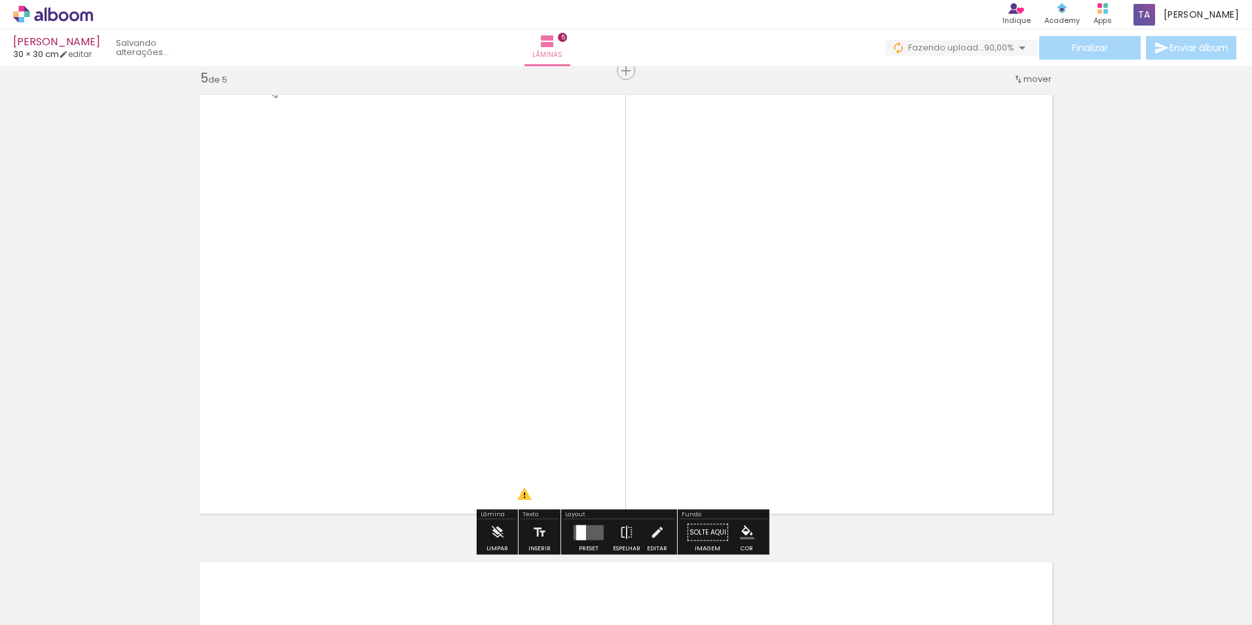
click at [31, 610] on span "Adicionar Fotos" at bounding box center [46, 607] width 39 height 14
click at [0, 0] on input "file" at bounding box center [0, 0] width 0 height 0
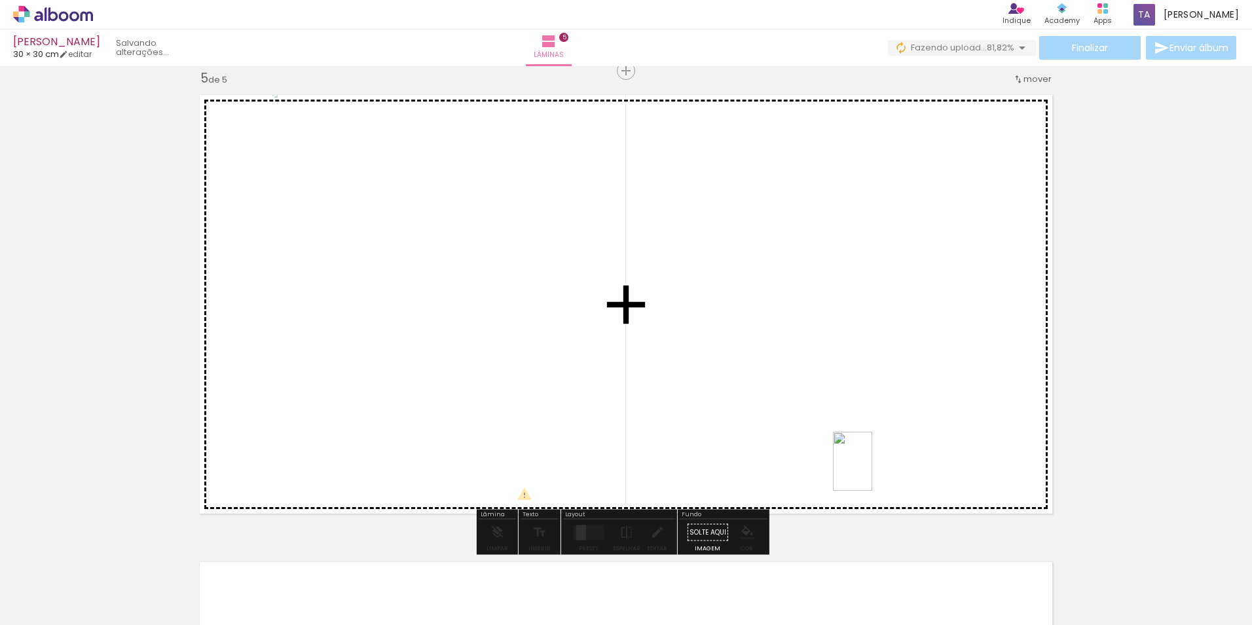
drag, startPoint x: 867, startPoint y: 600, endPoint x: 872, endPoint y: 471, distance: 129.1
click at [872, 471] on quentale-workspace at bounding box center [626, 312] width 1252 height 625
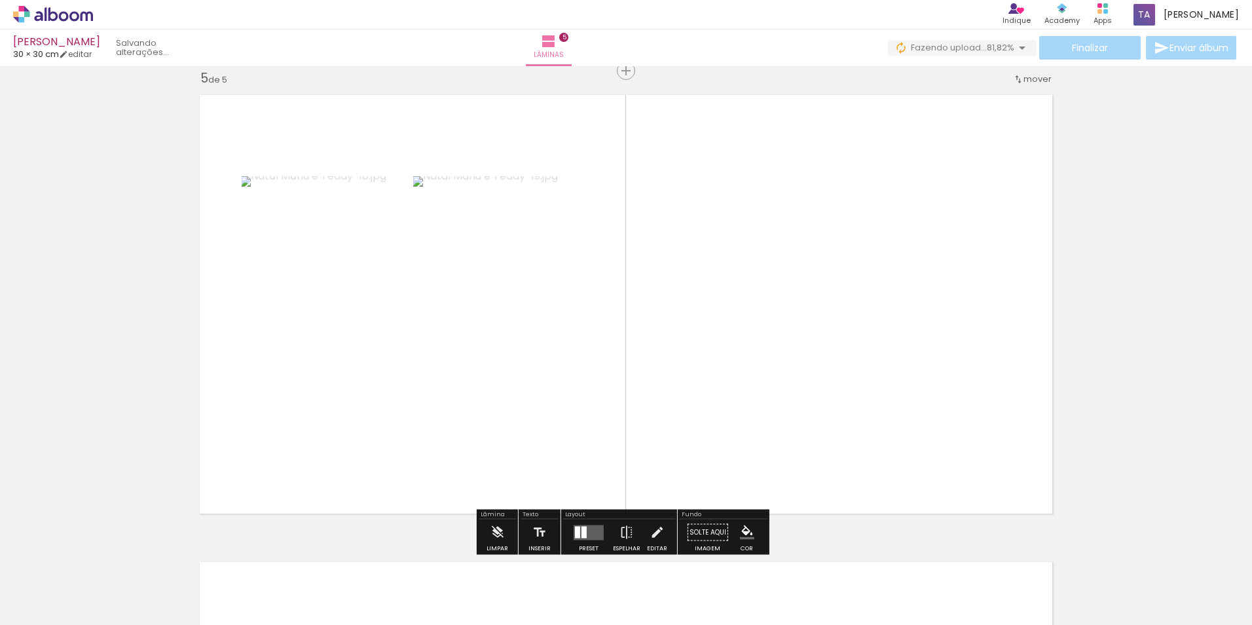
click at [587, 530] on quentale-layouter at bounding box center [589, 531] width 30 height 15
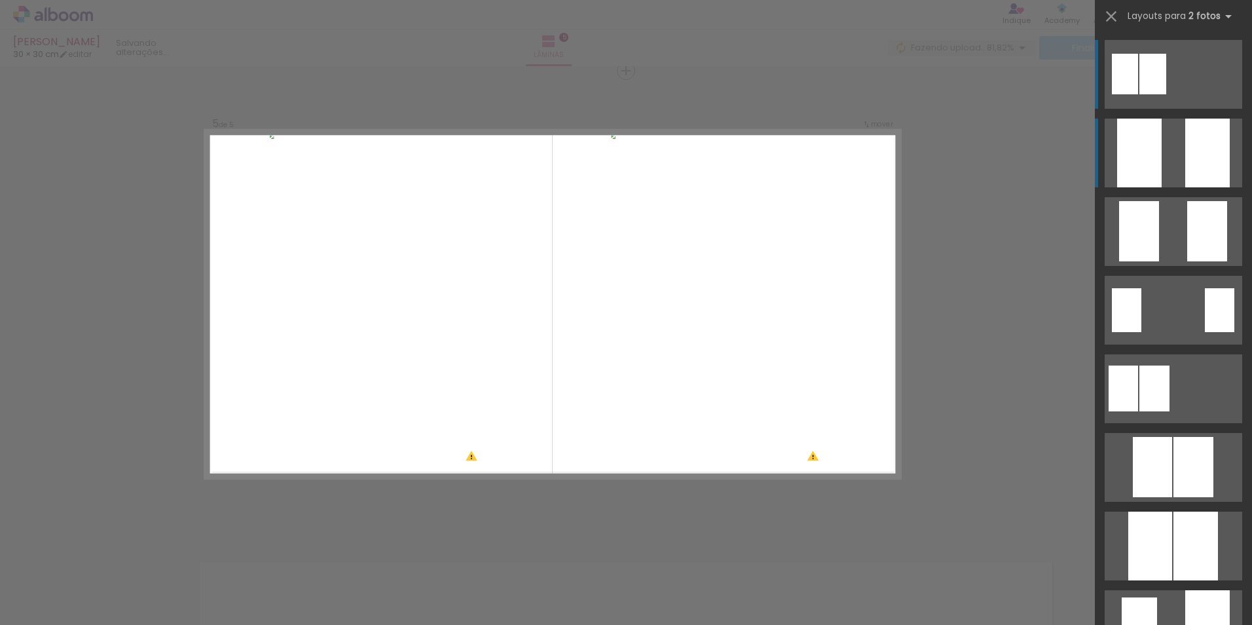
click at [1207, 173] on div at bounding box center [1207, 153] width 45 height 69
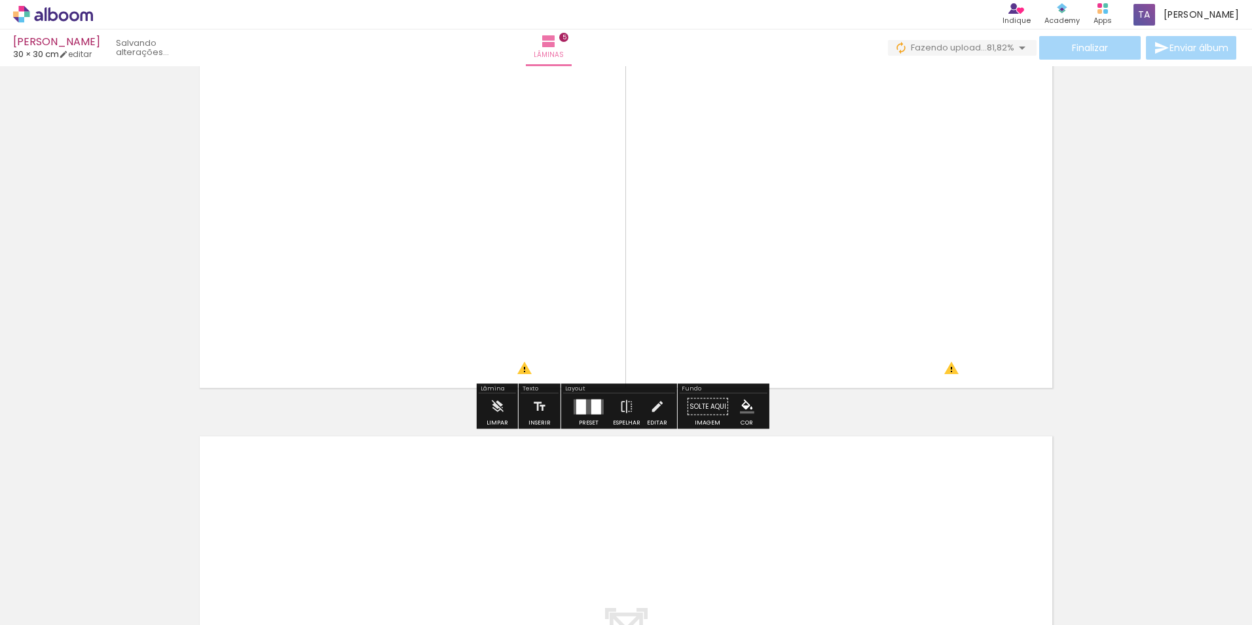
scroll to position [2015, 0]
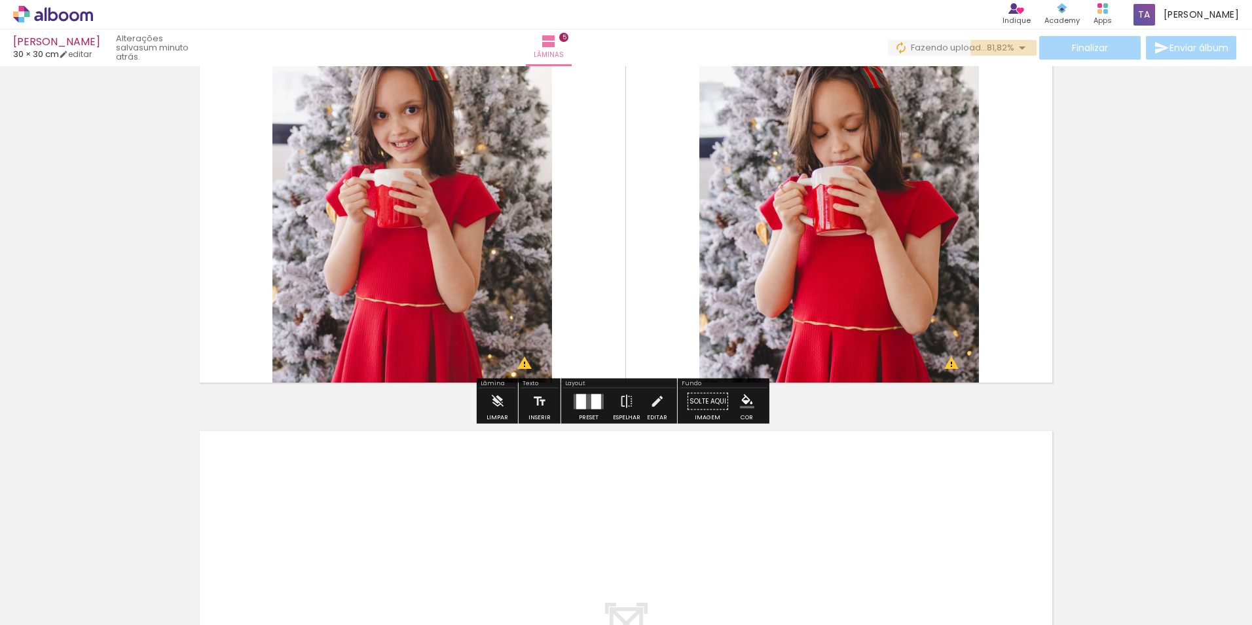
click at [1018, 50] on quentale-upload-monitor at bounding box center [962, 48] width 149 height 16
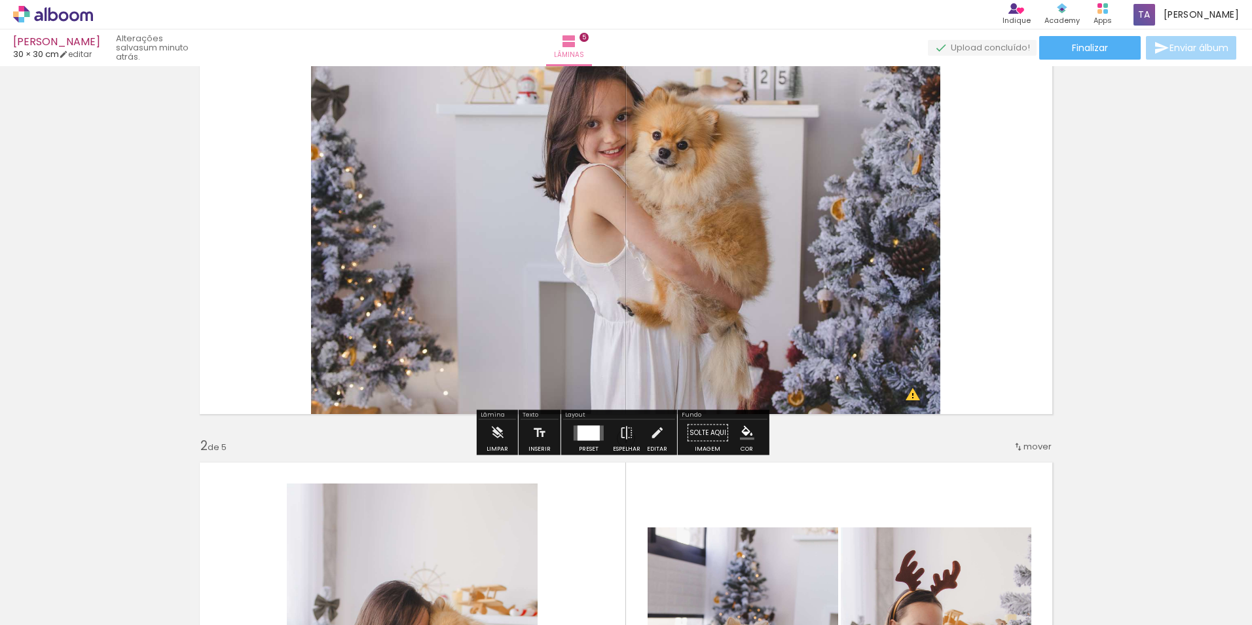
scroll to position [0, 0]
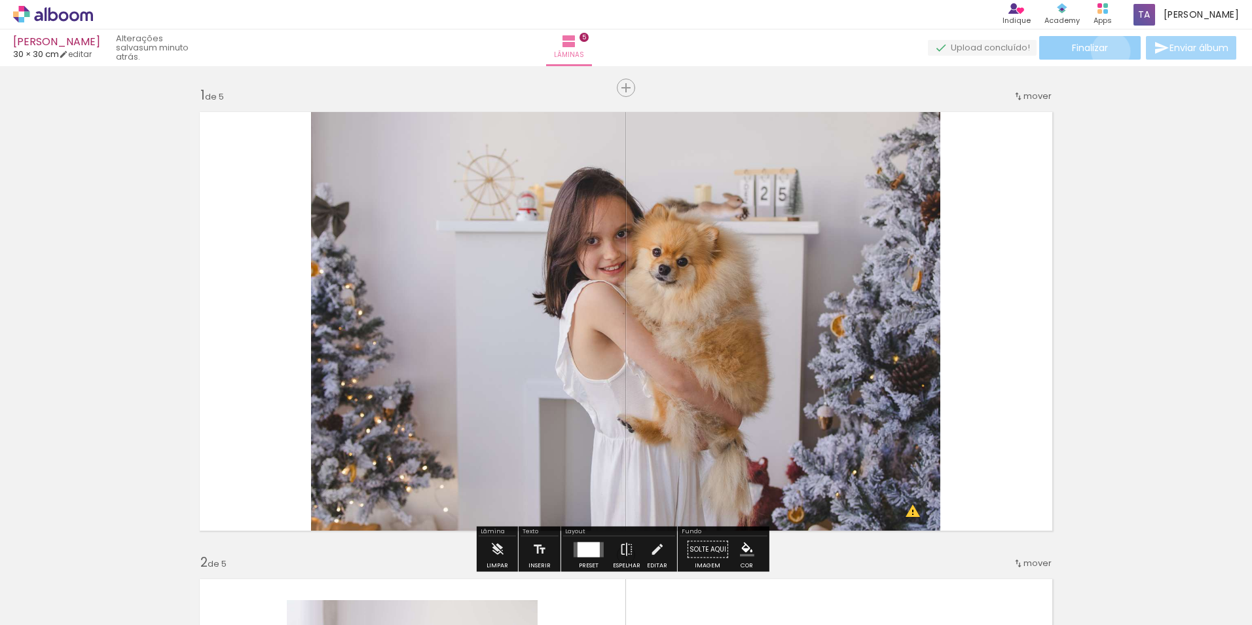
click at [1106, 51] on paper-button "Finalizar" at bounding box center [1089, 48] width 101 height 24
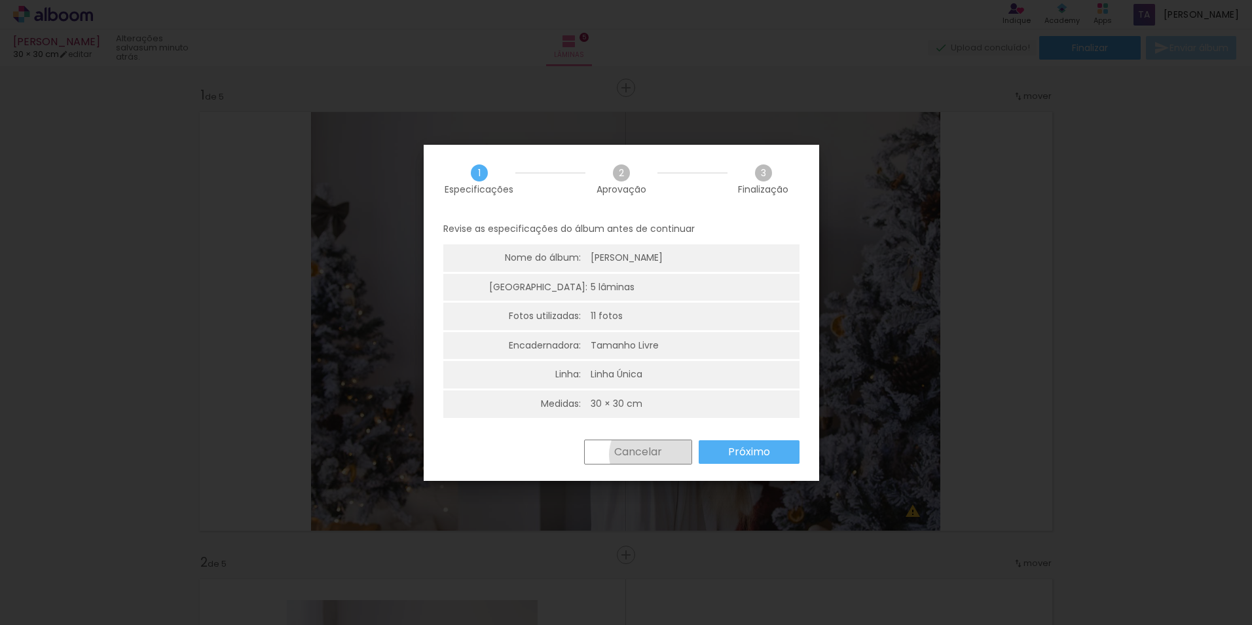
click at [0, 0] on slot "Cancelar" at bounding box center [0, 0] width 0 height 0
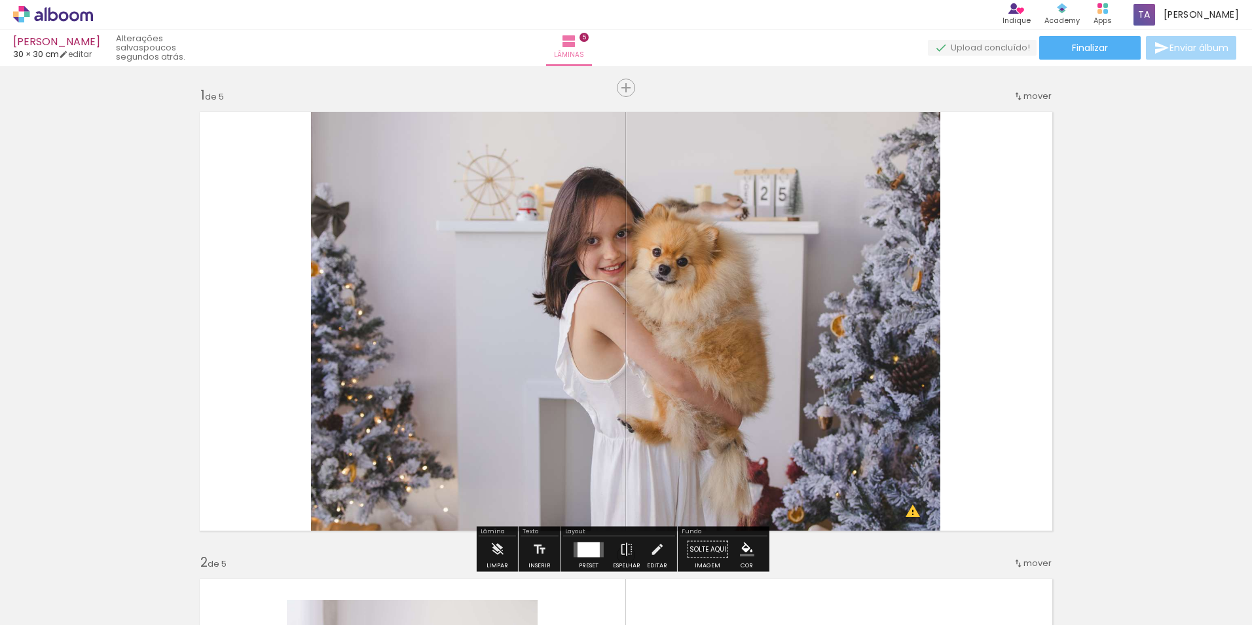
click at [36, 44] on div "[PERSON_NAME]" at bounding box center [56, 43] width 87 height 12
click at [81, 53] on link "editar" at bounding box center [75, 53] width 33 height 11
type input "[PERSON_NAME]"
type input "30"
type input "60"
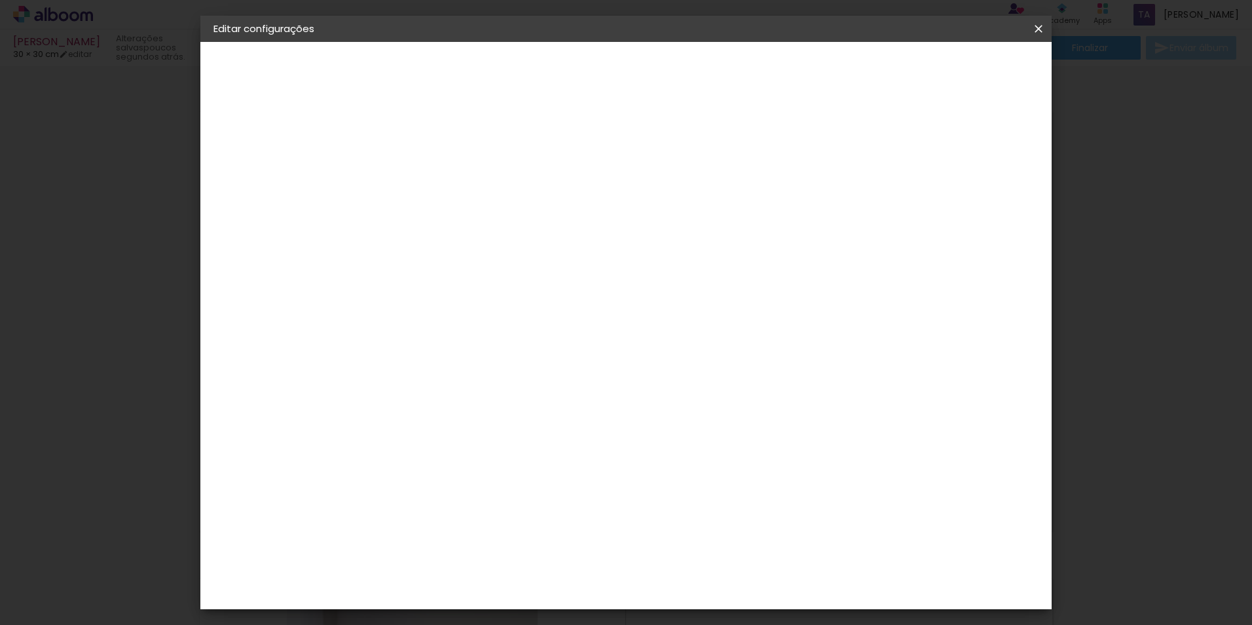
click at [0, 0] on slot "[PERSON_NAME]" at bounding box center [0, 0] width 0 height 0
drag, startPoint x: 637, startPoint y: 182, endPoint x: 577, endPoint y: 172, distance: 61.0
click at [432, 176] on paper-input-container "Título do álbum [PERSON_NAME]" at bounding box center [427, 176] width 9 height 33
type input "Manu & Teddy"
type paper-input "Manu & Teddy"
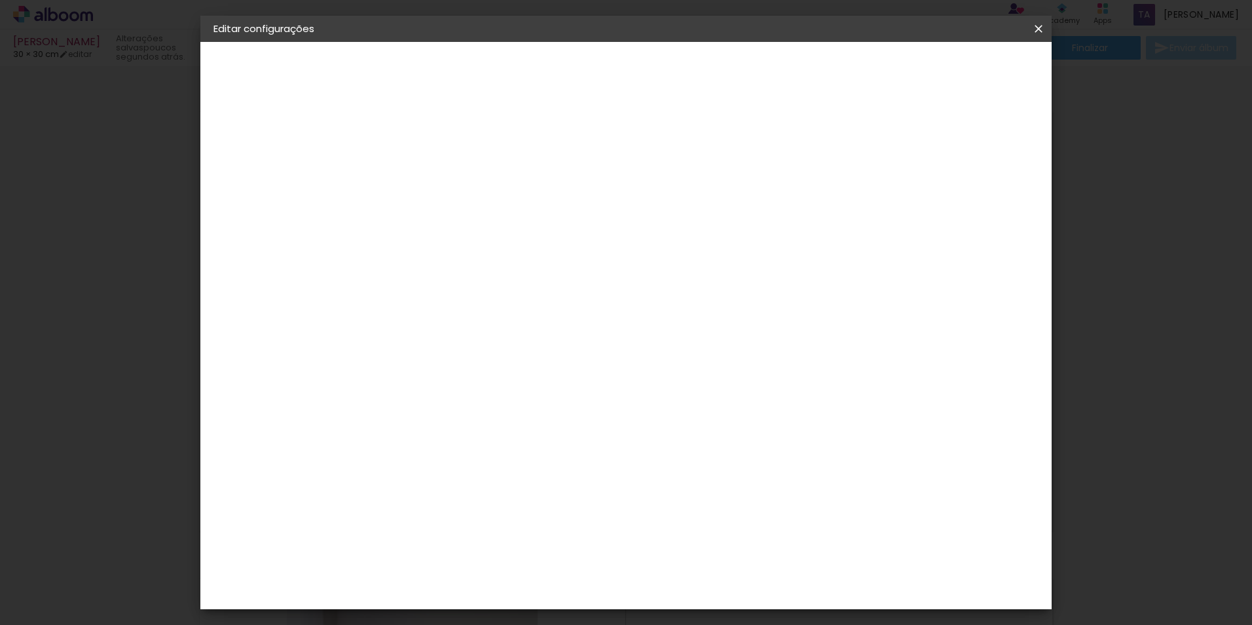
click at [562, 58] on paper-button "Avançar" at bounding box center [530, 69] width 64 height 22
click at [1040, 29] on iron-icon at bounding box center [1039, 28] width 16 height 13
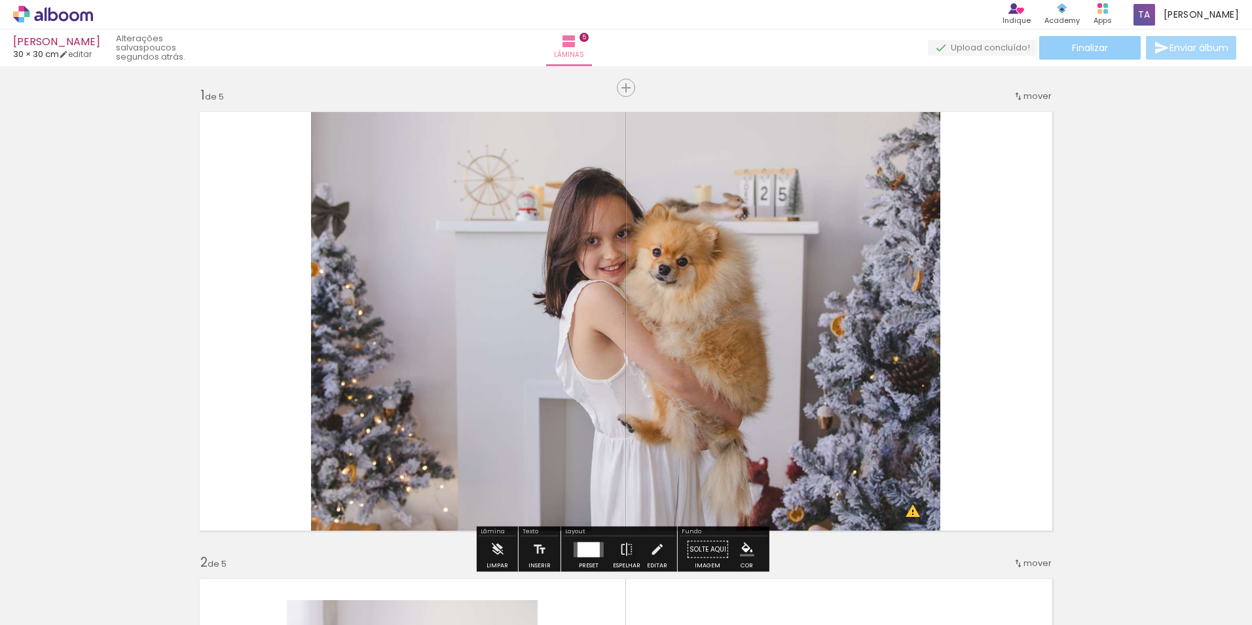
click at [1104, 47] on span "Finalizar" at bounding box center [1090, 47] width 36 height 9
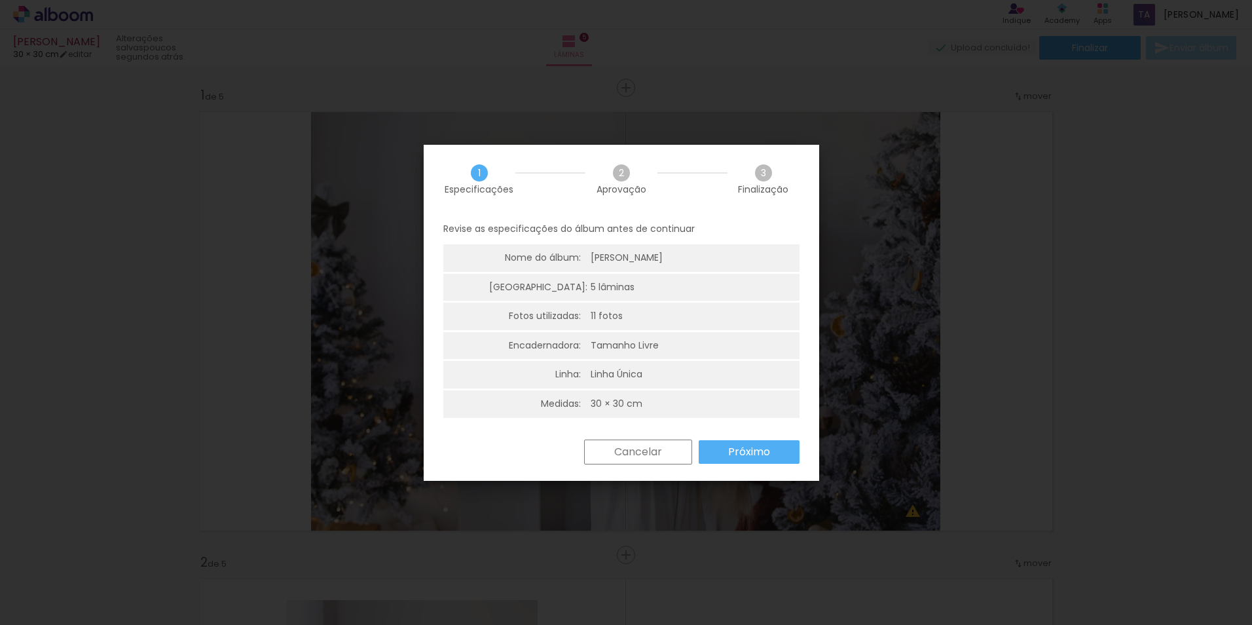
scroll to position [3, 0]
click at [0, 0] on slot "Próximo" at bounding box center [0, 0] width 0 height 0
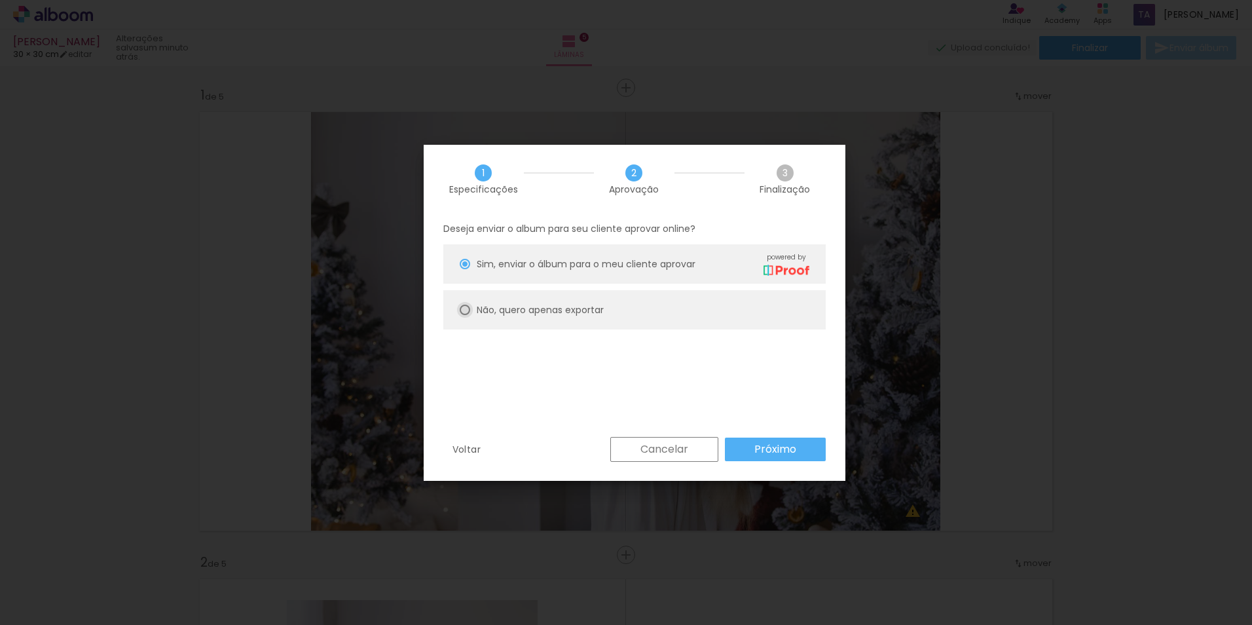
click at [466, 309] on div at bounding box center [465, 309] width 10 height 10
type paper-radio-button "on"
click at [799, 453] on paper-button "Próximo" at bounding box center [775, 449] width 101 height 24
type input "Alta, 300 DPI"
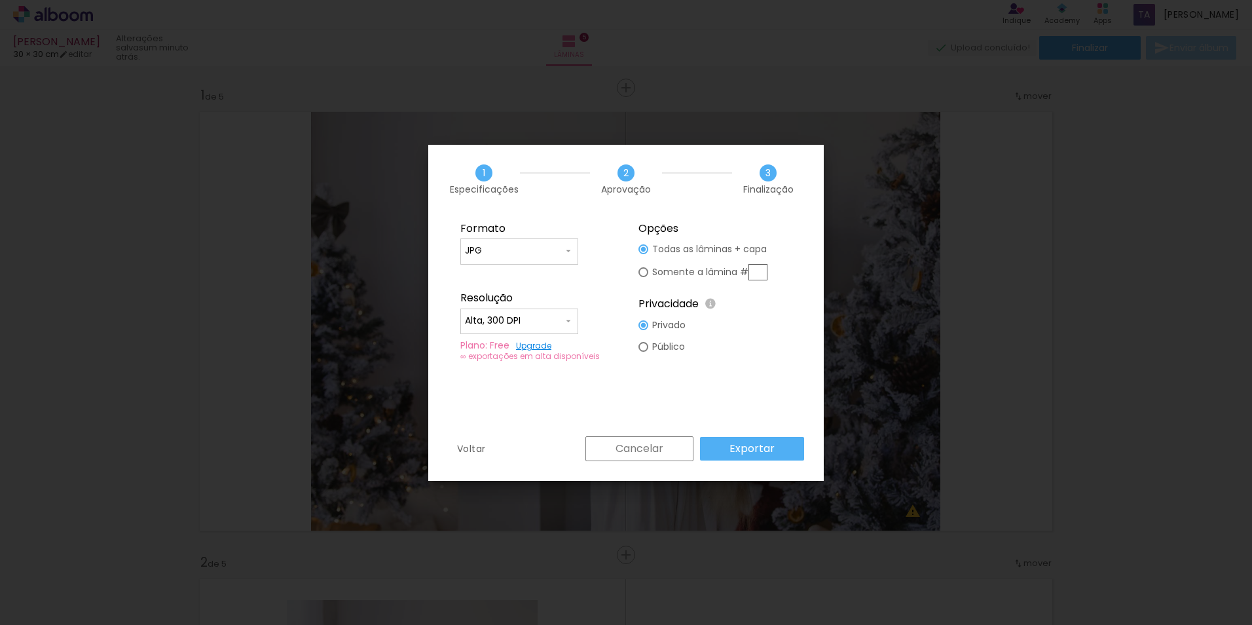
click at [775, 454] on paper-button "Exportar" at bounding box center [752, 449] width 104 height 24
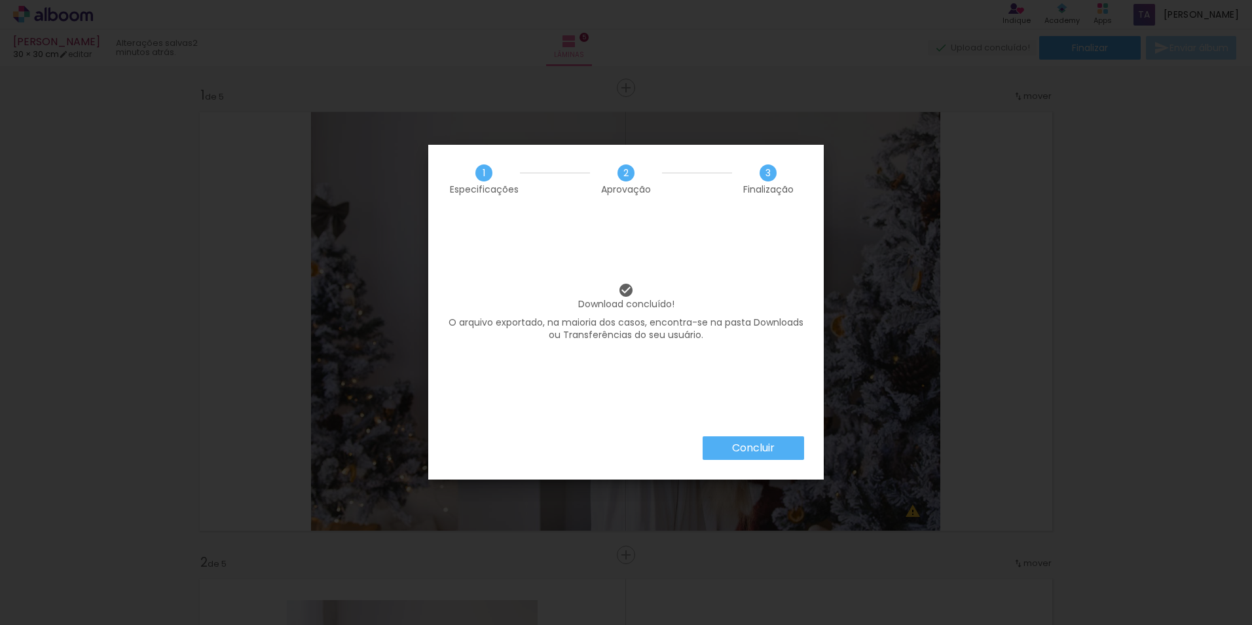
click at [777, 449] on paper-button "Concluir" at bounding box center [753, 448] width 101 height 24
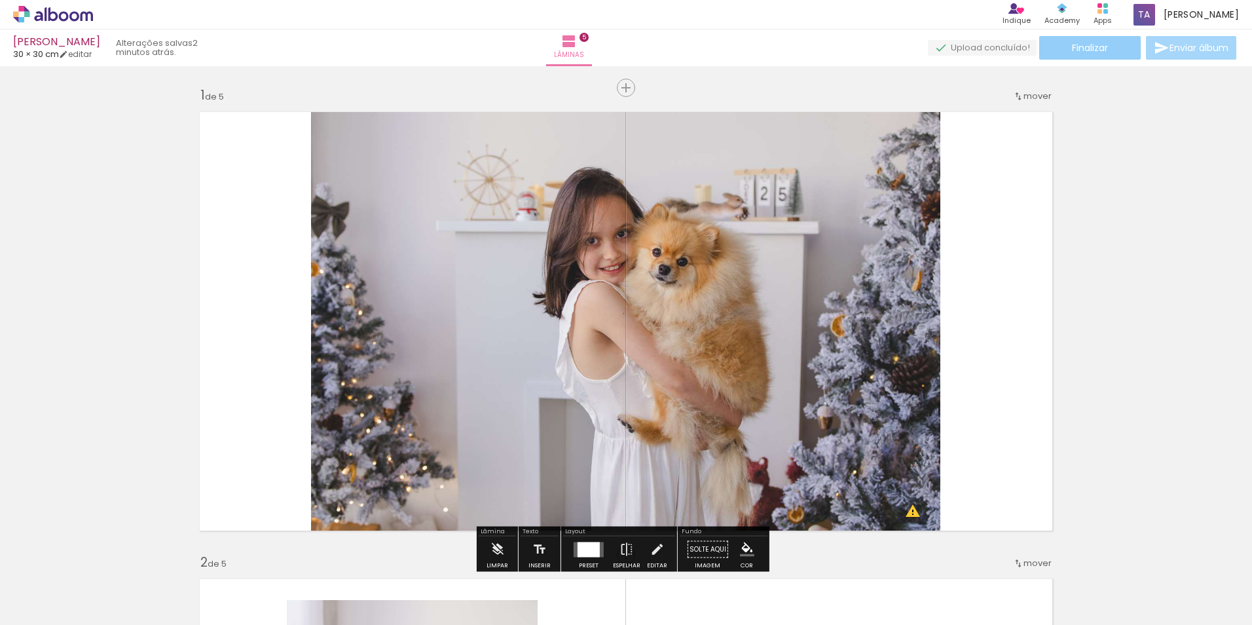
click at [1101, 48] on span "Finalizar" at bounding box center [1090, 47] width 36 height 9
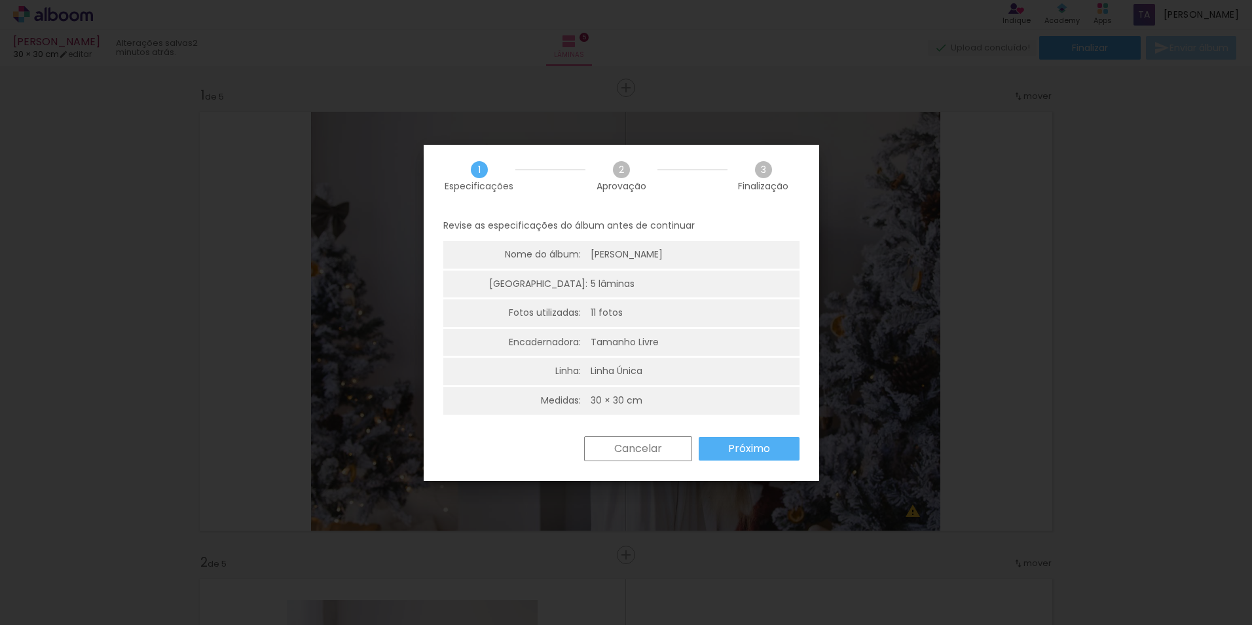
click at [1074, 316] on iron-overlay-backdrop at bounding box center [626, 312] width 1252 height 625
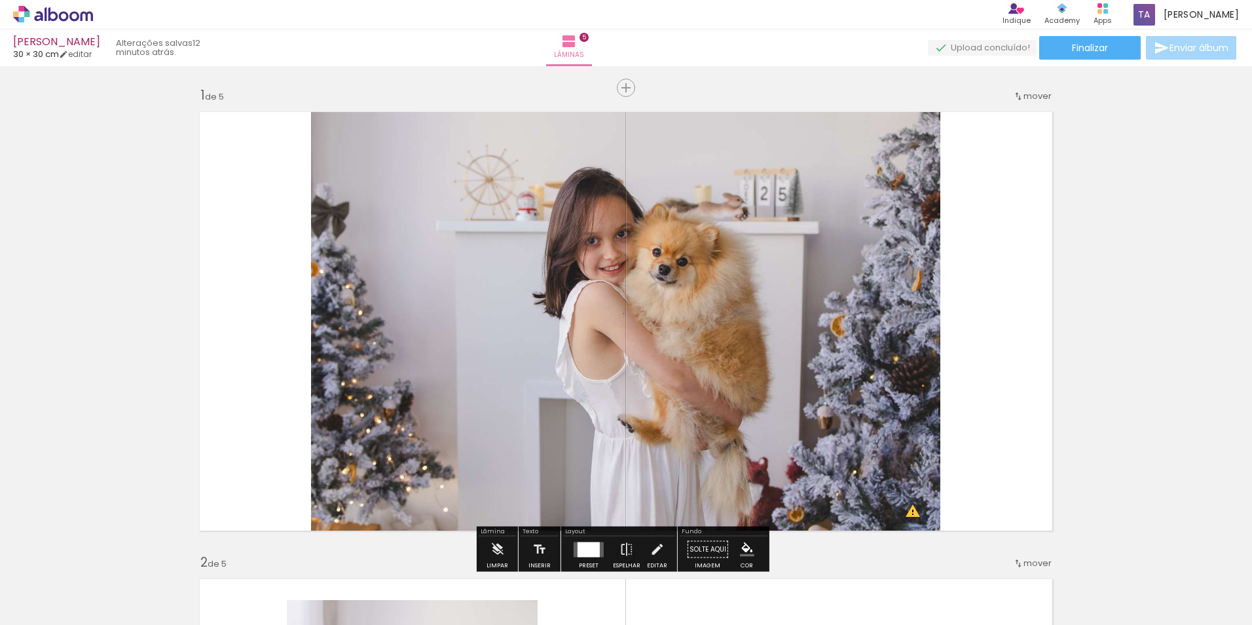
click at [65, 610] on span "Adicionar Fotos" at bounding box center [46, 607] width 39 height 14
click at [0, 0] on input "file" at bounding box center [0, 0] width 0 height 0
click at [61, 610] on span "Adicionar Fotos" at bounding box center [46, 607] width 39 height 14
click at [0, 0] on input "file" at bounding box center [0, 0] width 0 height 0
click at [56, 614] on paper-button "Adicionar Fotos" at bounding box center [41, 607] width 64 height 21
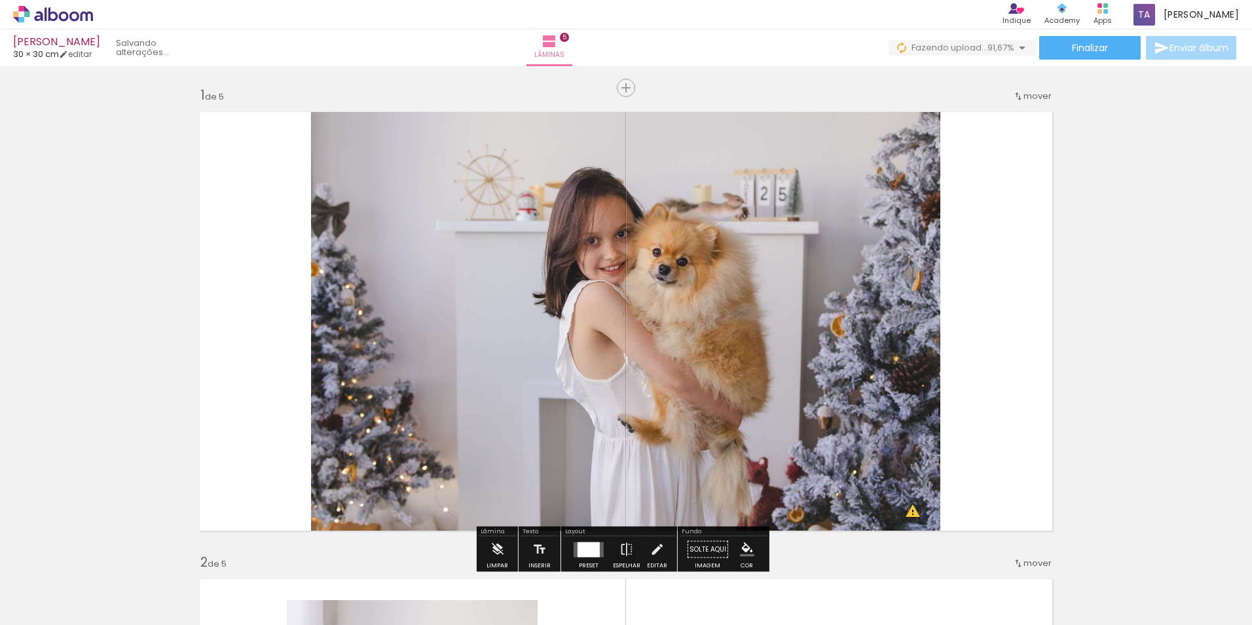
click at [0, 0] on input "file" at bounding box center [0, 0] width 0 height 0
click at [45, 610] on span "Adicionar Fotos" at bounding box center [46, 607] width 39 height 14
click at [0, 0] on input "file" at bounding box center [0, 0] width 0 height 0
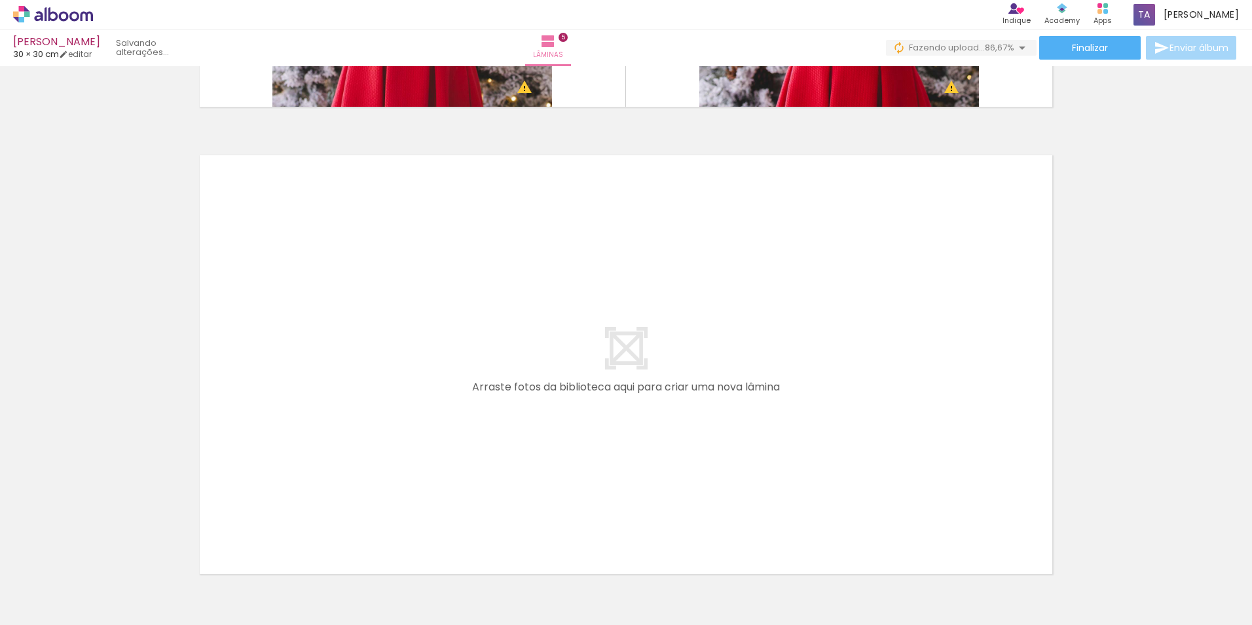
scroll to position [2292, 0]
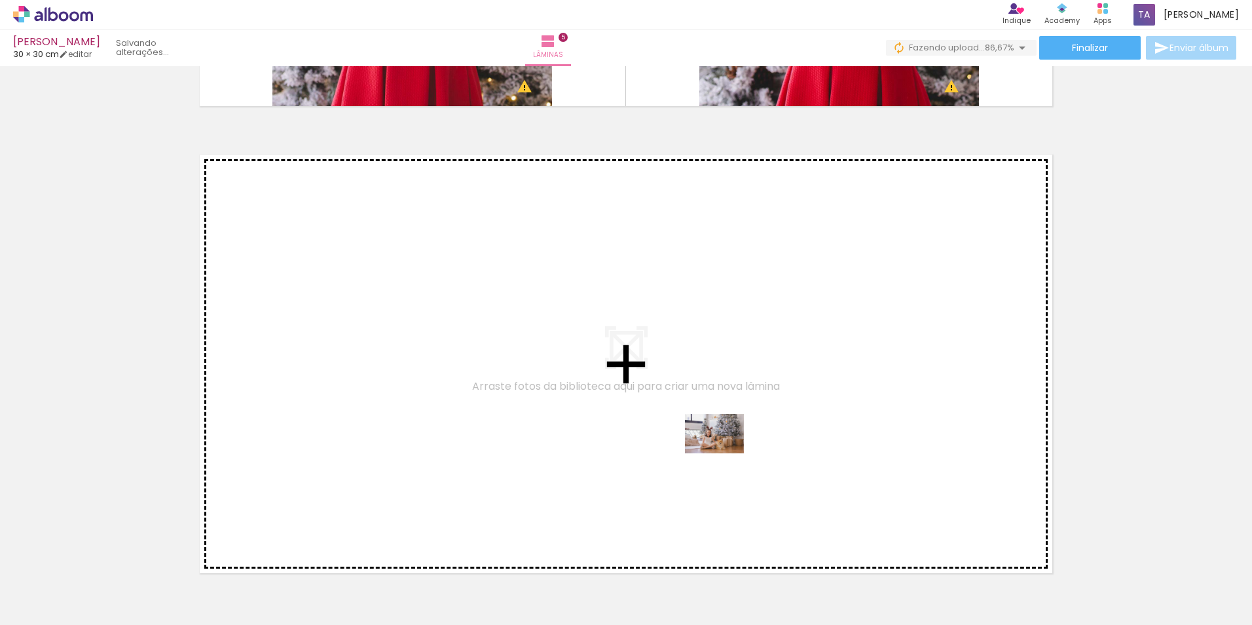
drag, startPoint x: 952, startPoint y: 591, endPoint x: 724, endPoint y: 453, distance: 266.5
click at [724, 453] on quentale-workspace at bounding box center [626, 312] width 1252 height 625
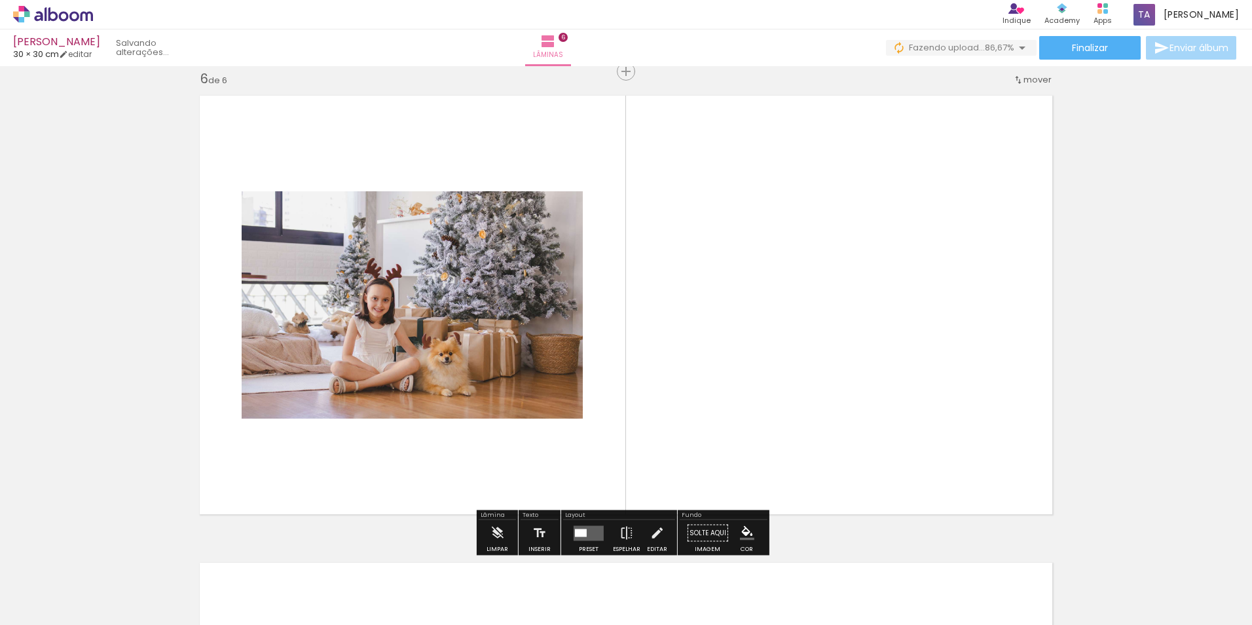
scroll to position [2351, 0]
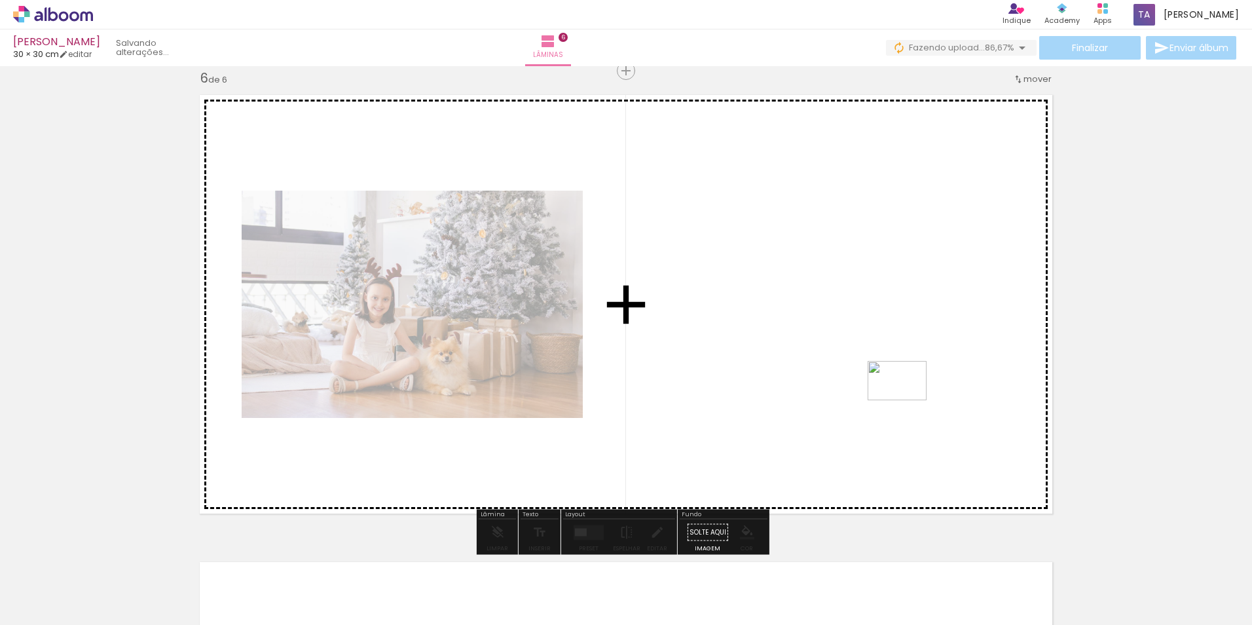
drag, startPoint x: 1029, startPoint y: 595, endPoint x: 907, endPoint y: 400, distance: 230.4
click at [907, 400] on quentale-workspace at bounding box center [626, 312] width 1252 height 625
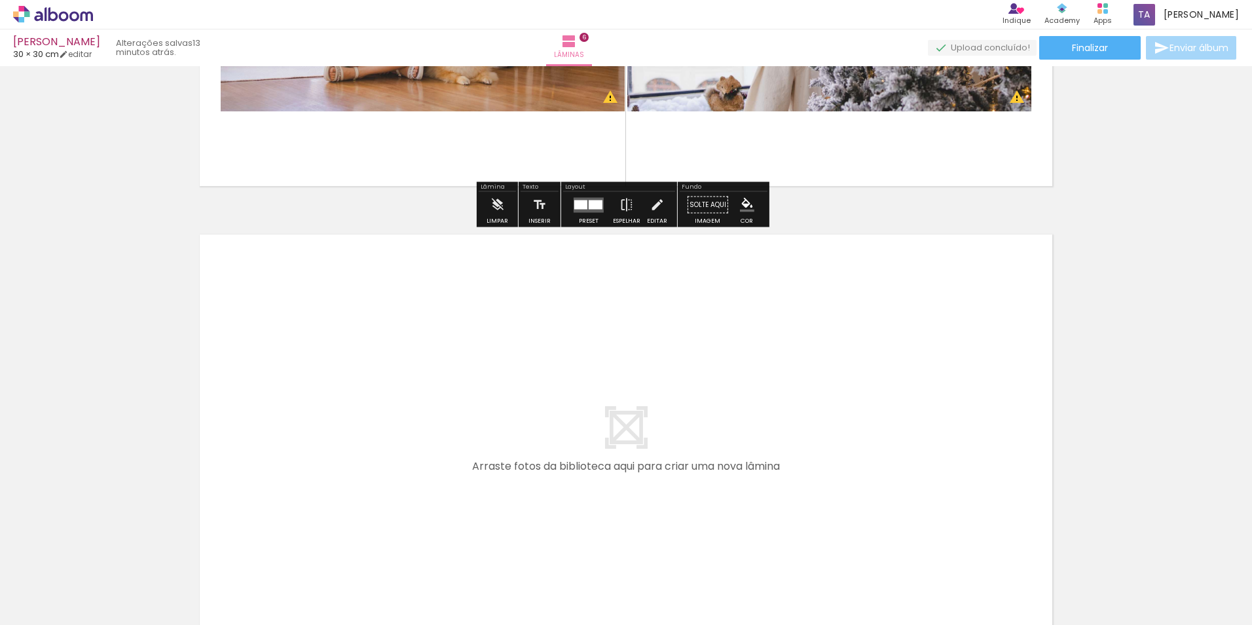
scroll to position [2744, 0]
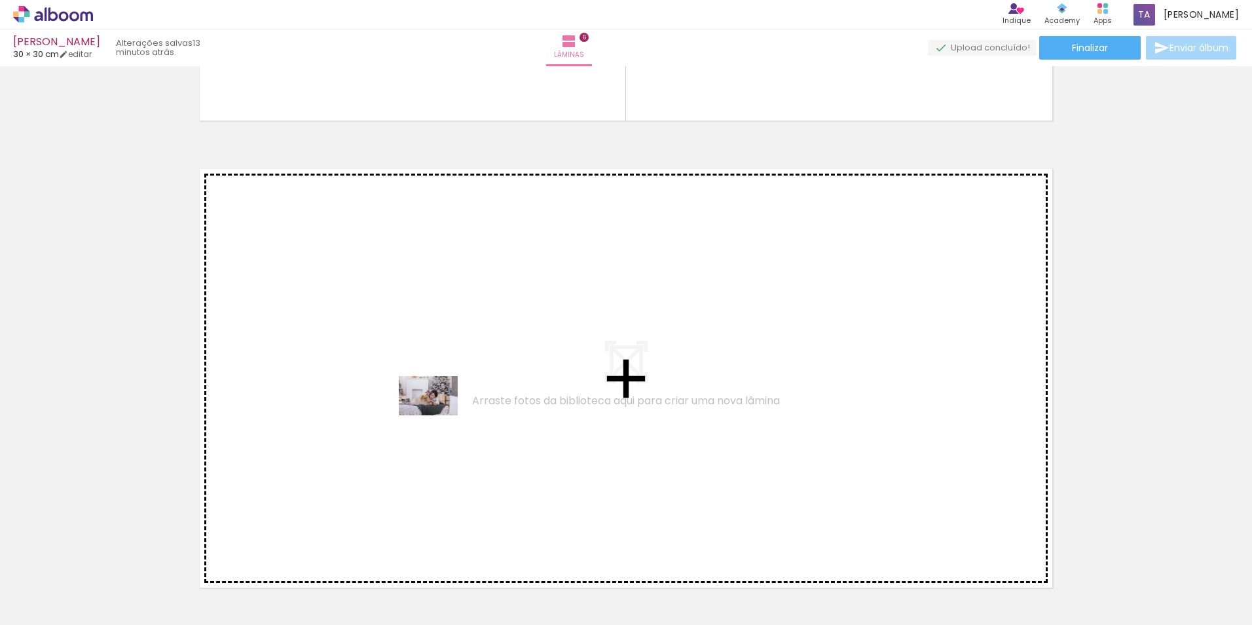
drag, startPoint x: 1093, startPoint y: 597, endPoint x: 438, endPoint y: 415, distance: 680.1
click at [438, 415] on quentale-workspace at bounding box center [626, 312] width 1252 height 625
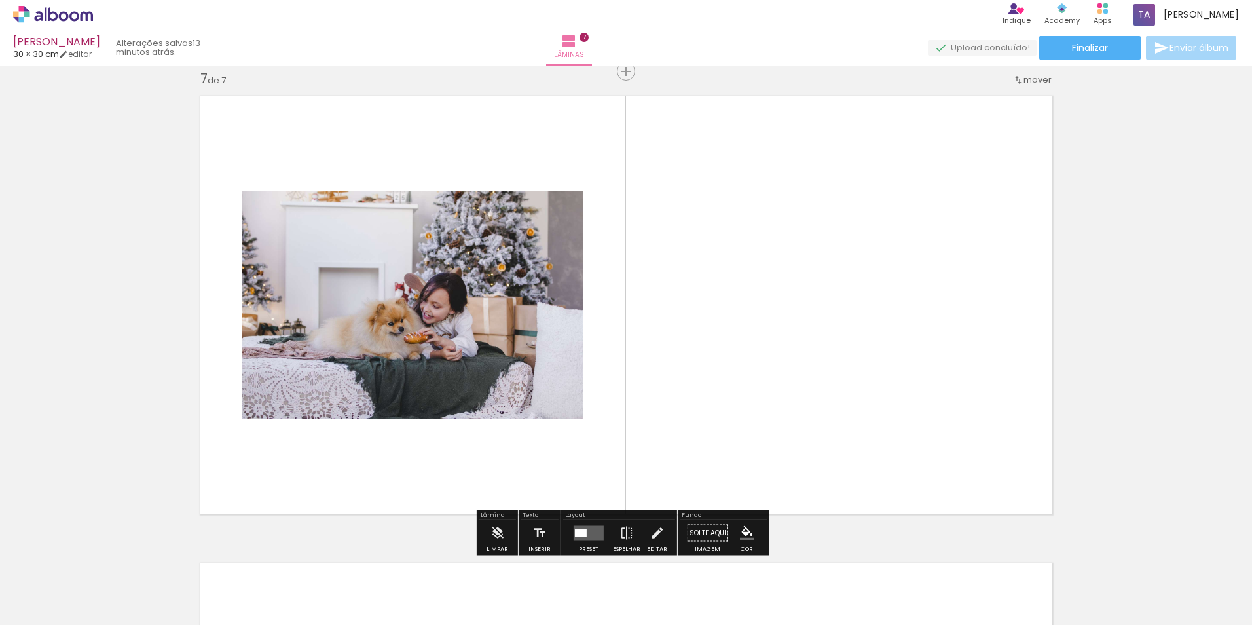
scroll to position [2818, 0]
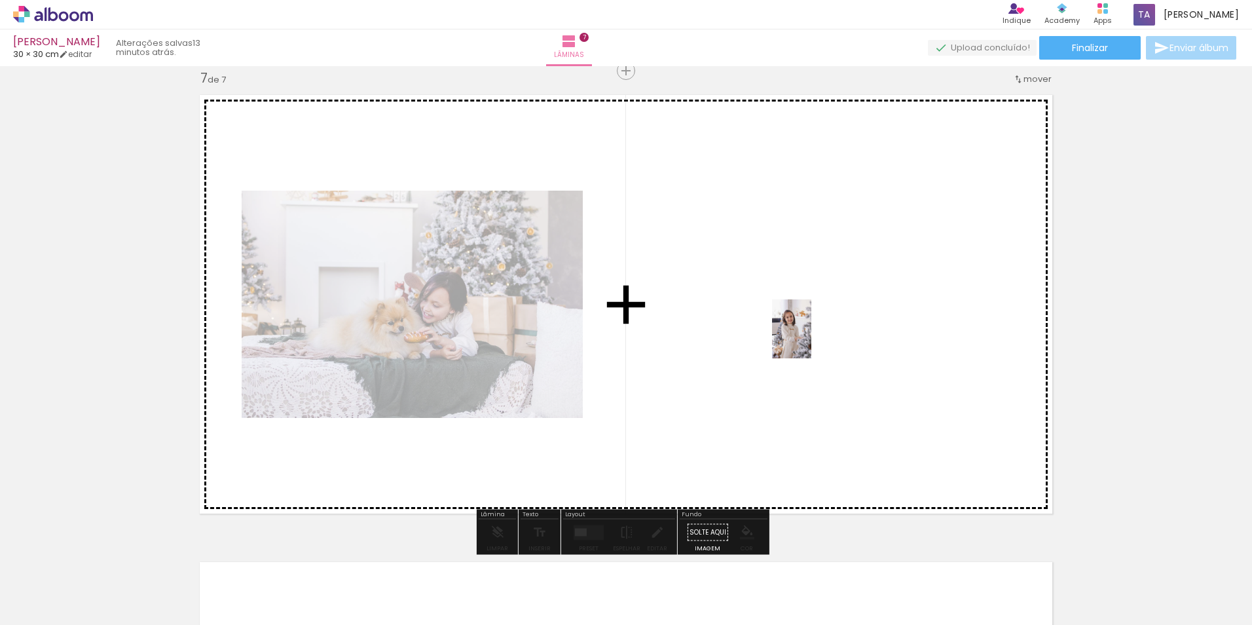
drag, startPoint x: 1166, startPoint y: 593, endPoint x: 811, endPoint y: 339, distance: 435.9
click at [811, 339] on quentale-workspace at bounding box center [626, 312] width 1252 height 625
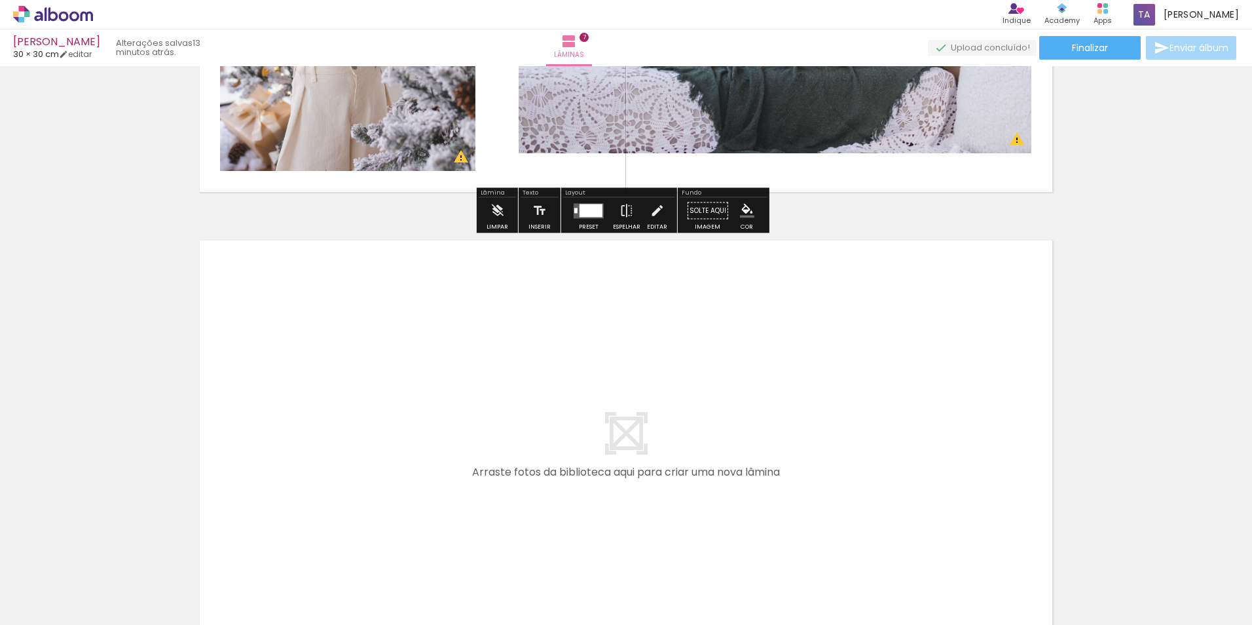
scroll to position [3146, 0]
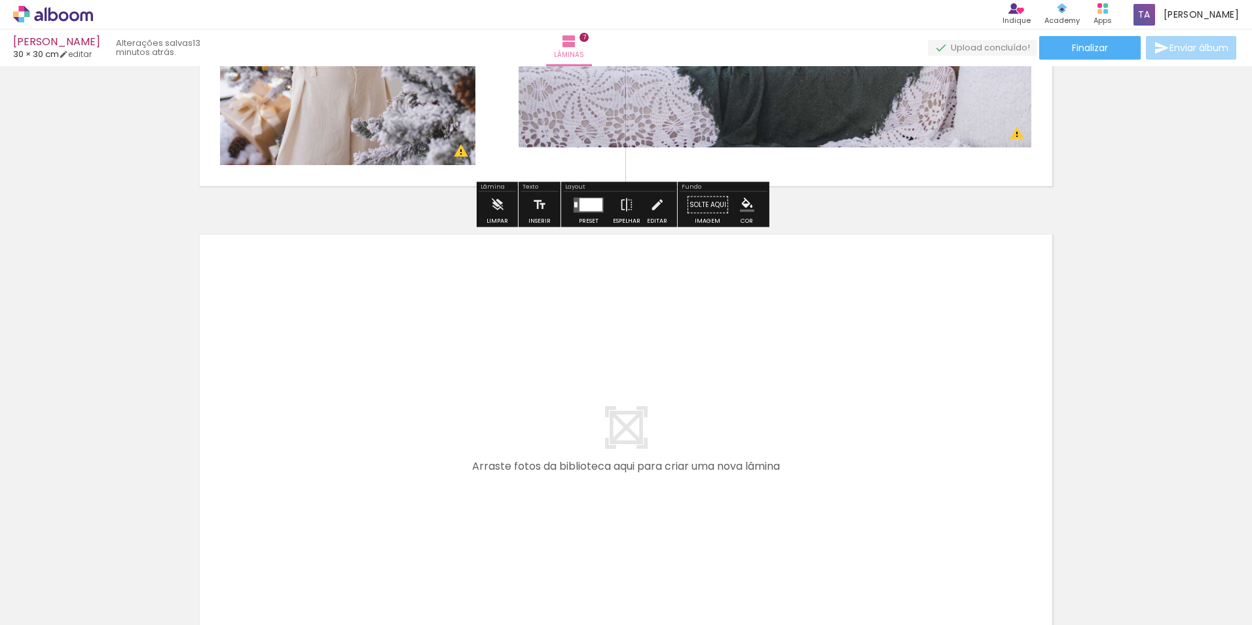
click at [57, 614] on span "Adicionar Fotos" at bounding box center [46, 607] width 39 height 14
click at [0, 0] on input "file" at bounding box center [0, 0] width 0 height 0
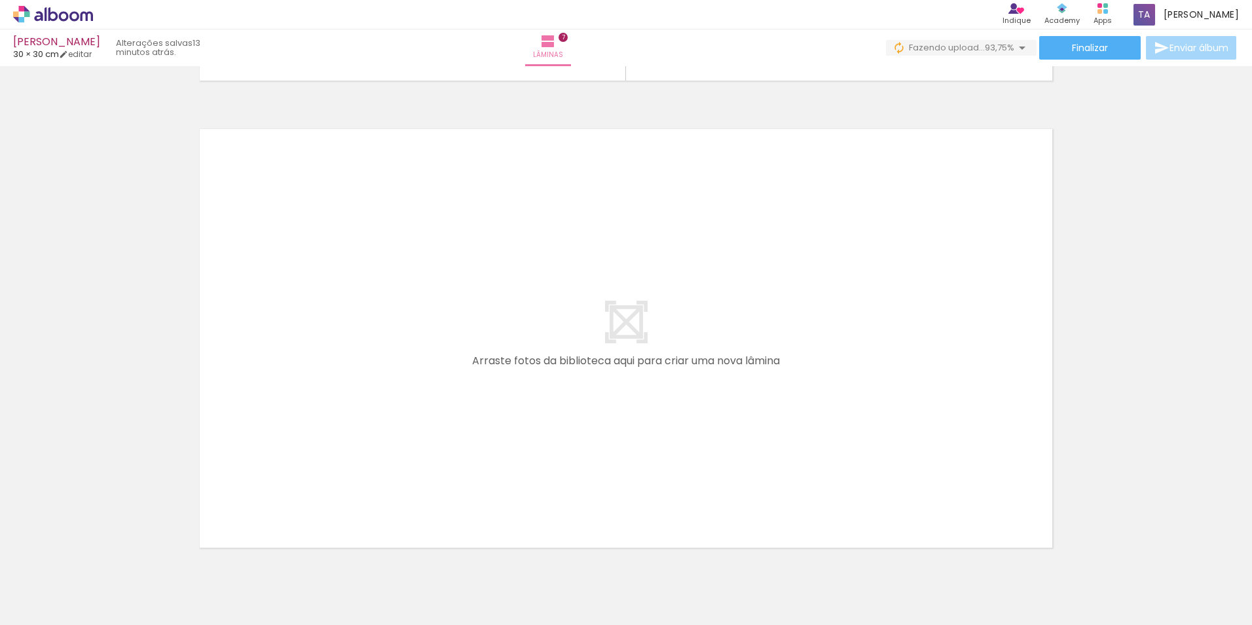
scroll to position [3277, 0]
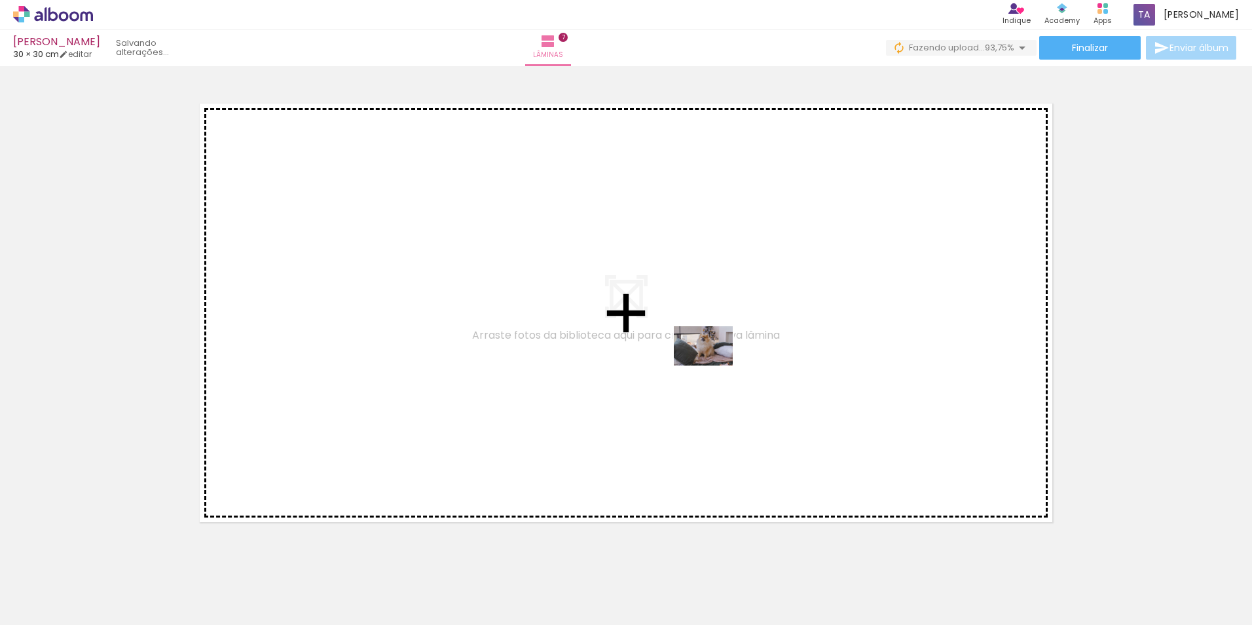
drag, startPoint x: 1234, startPoint y: 589, endPoint x: 708, endPoint y: 363, distance: 572.9
click at [708, 363] on quentale-workspace at bounding box center [626, 312] width 1252 height 625
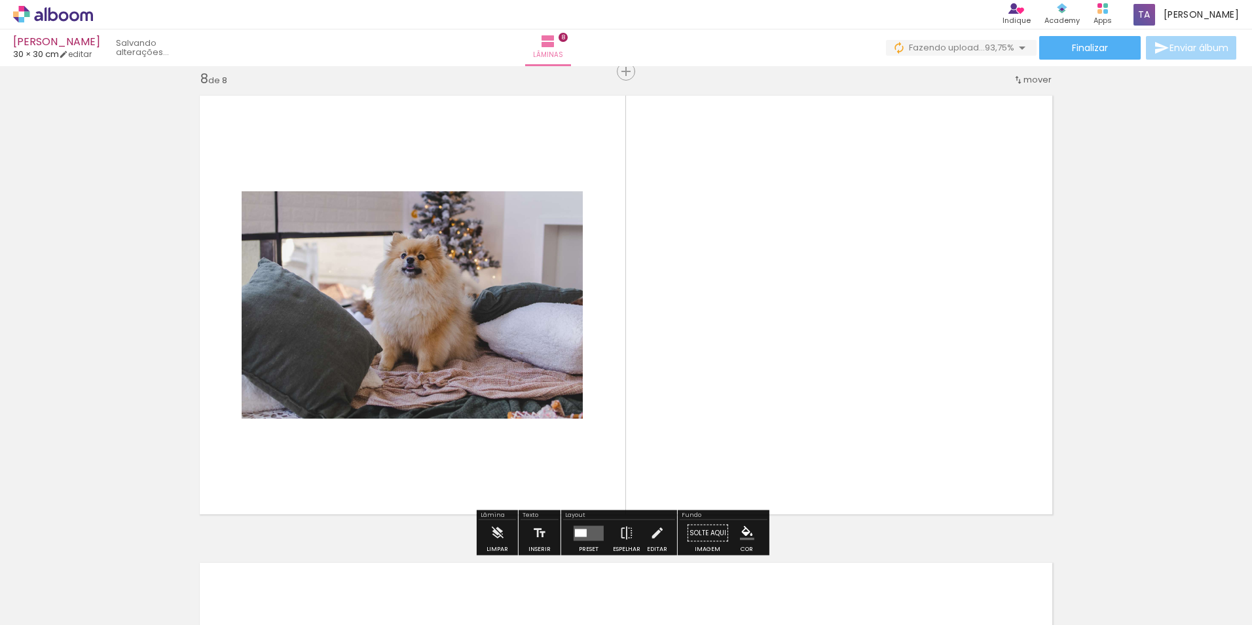
scroll to position [3285, 0]
click at [592, 536] on quentale-layouter at bounding box center [589, 531] width 30 height 15
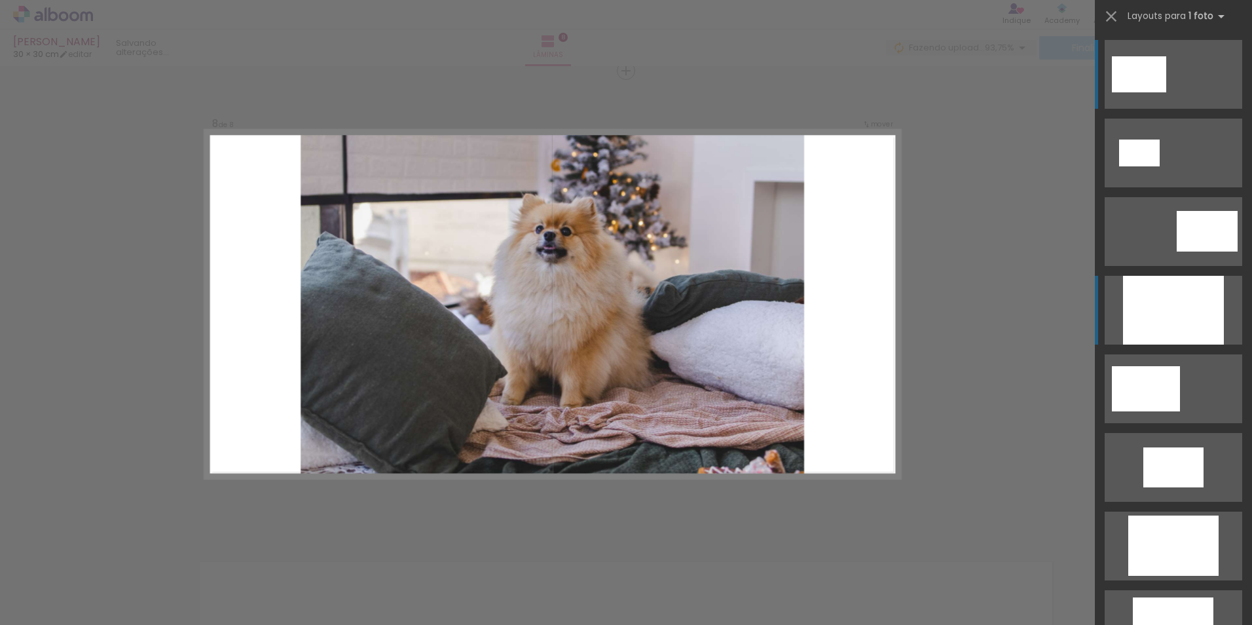
click at [1174, 323] on div at bounding box center [1173, 310] width 101 height 69
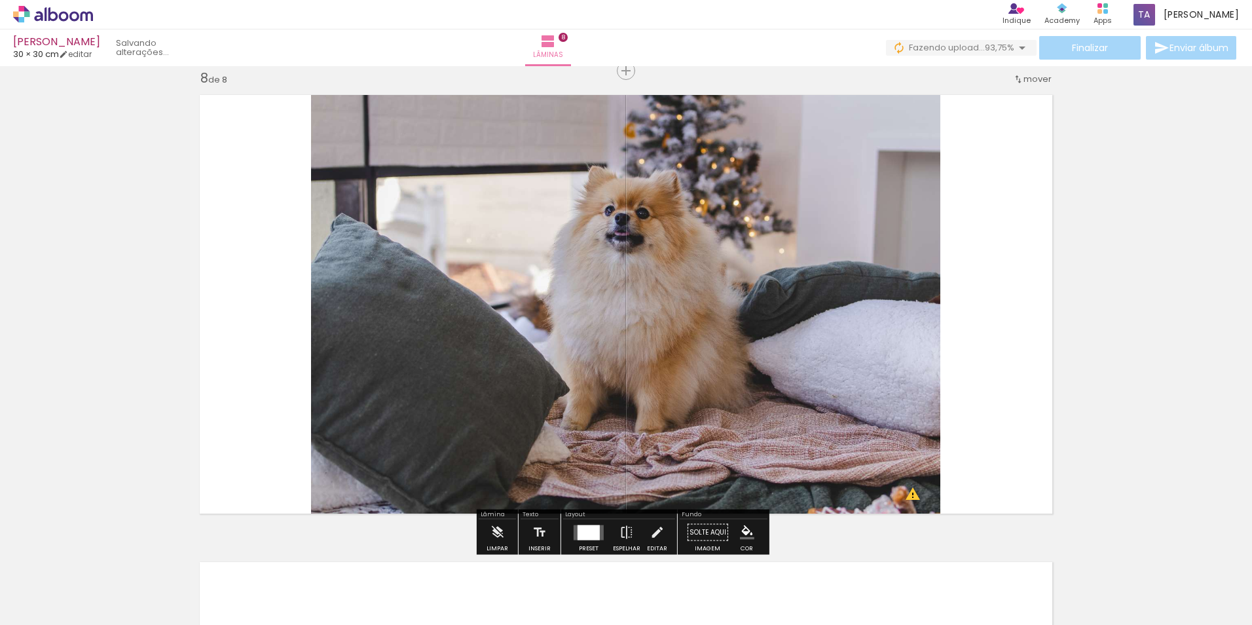
click at [593, 532] on div at bounding box center [589, 531] width 22 height 15
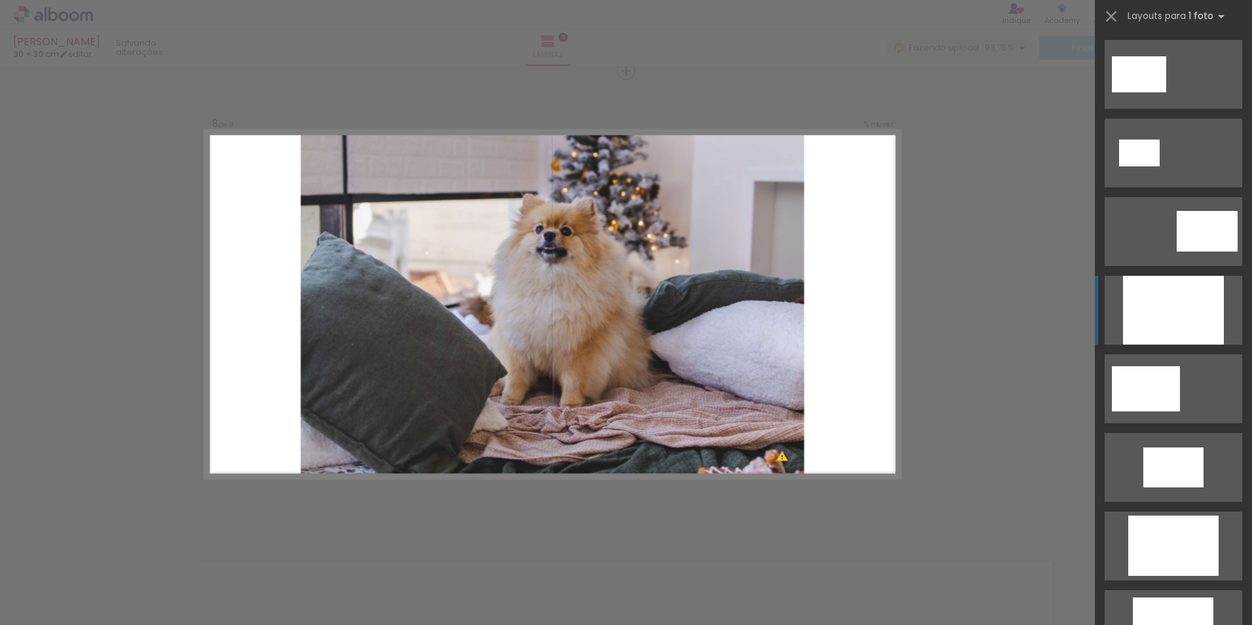
scroll to position [236, 0]
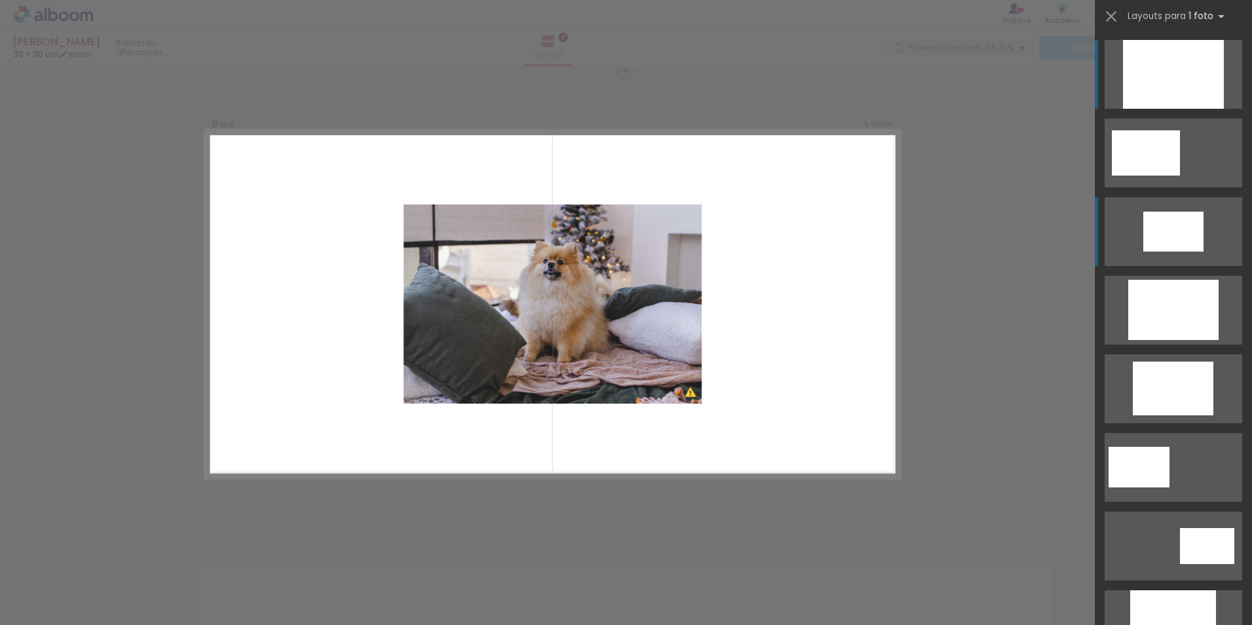
click at [1166, 234] on div at bounding box center [1173, 231] width 60 height 40
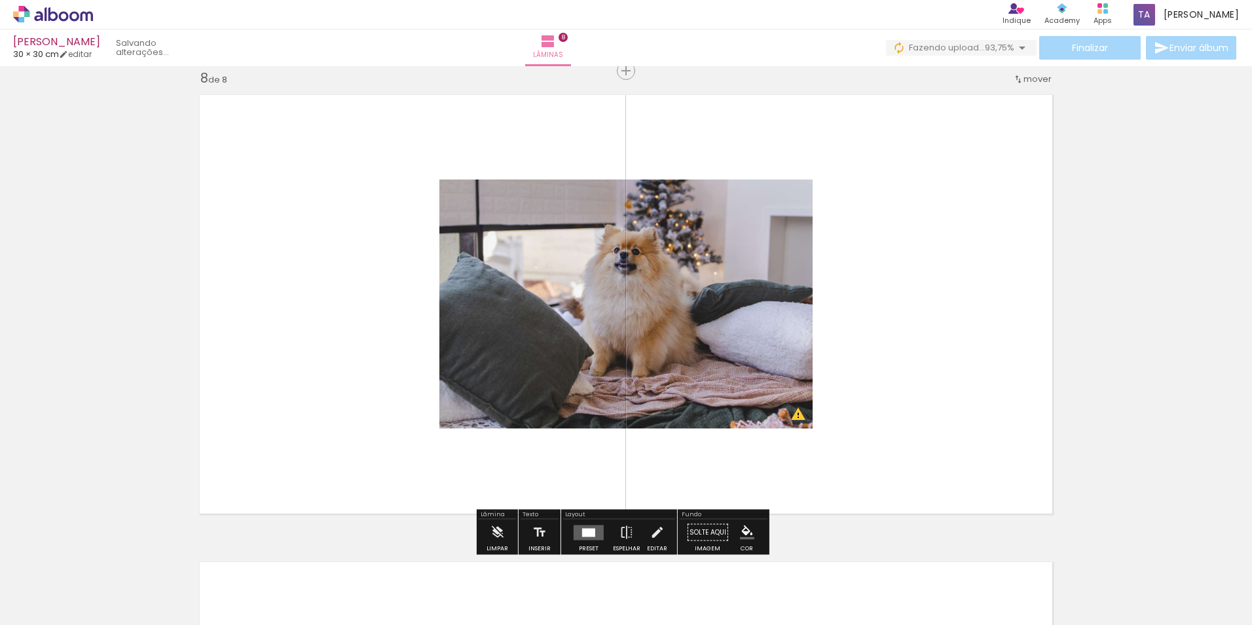
click at [40, 613] on span "Adicionar Fotos" at bounding box center [46, 607] width 39 height 14
click at [0, 0] on input "file" at bounding box center [0, 0] width 0 height 0
click at [1032, 391] on quentale-layouter at bounding box center [626, 304] width 868 height 434
